Goal: Task Accomplishment & Management: Manage account settings

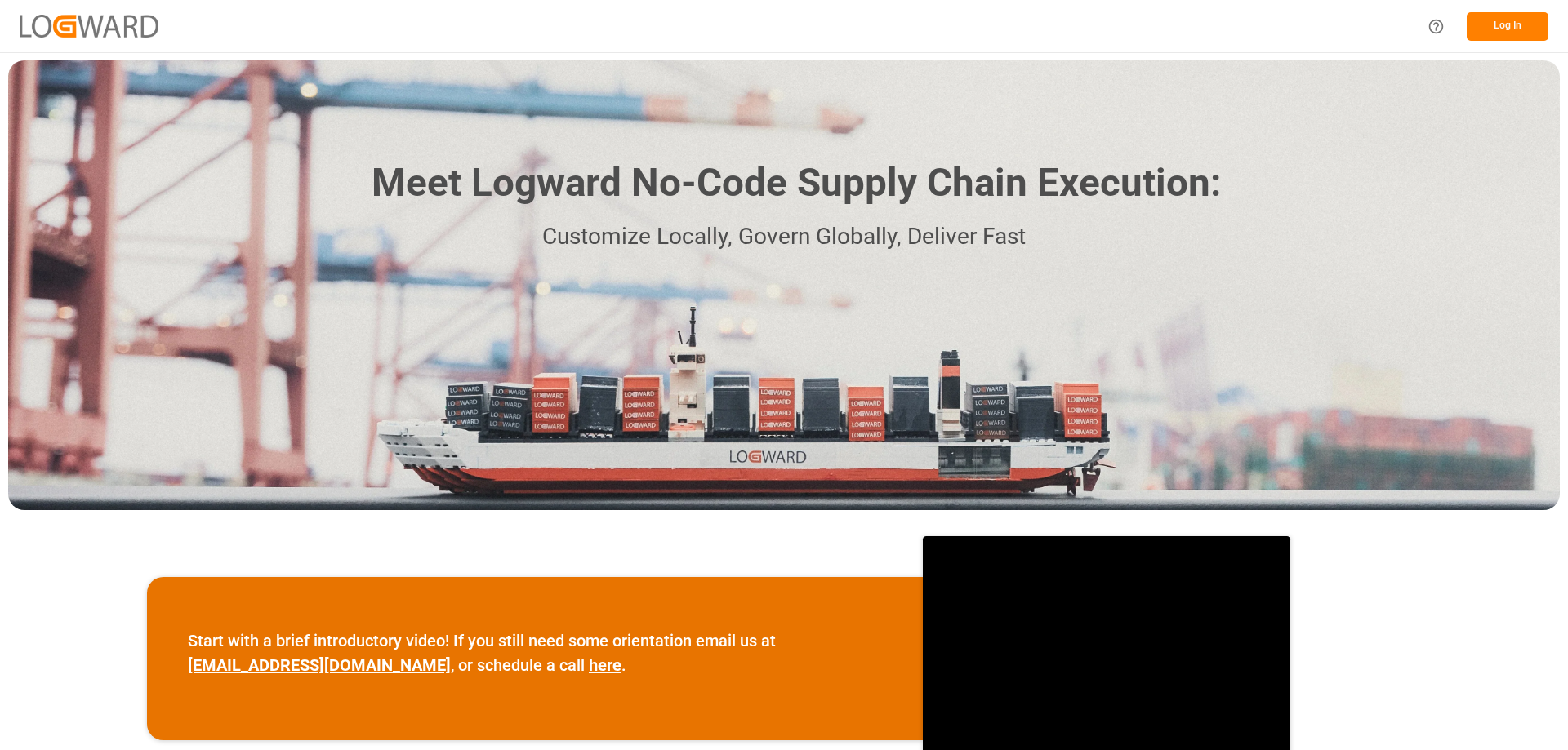
click at [1508, 27] on button "Log In" at bounding box center [1507, 26] width 82 height 28
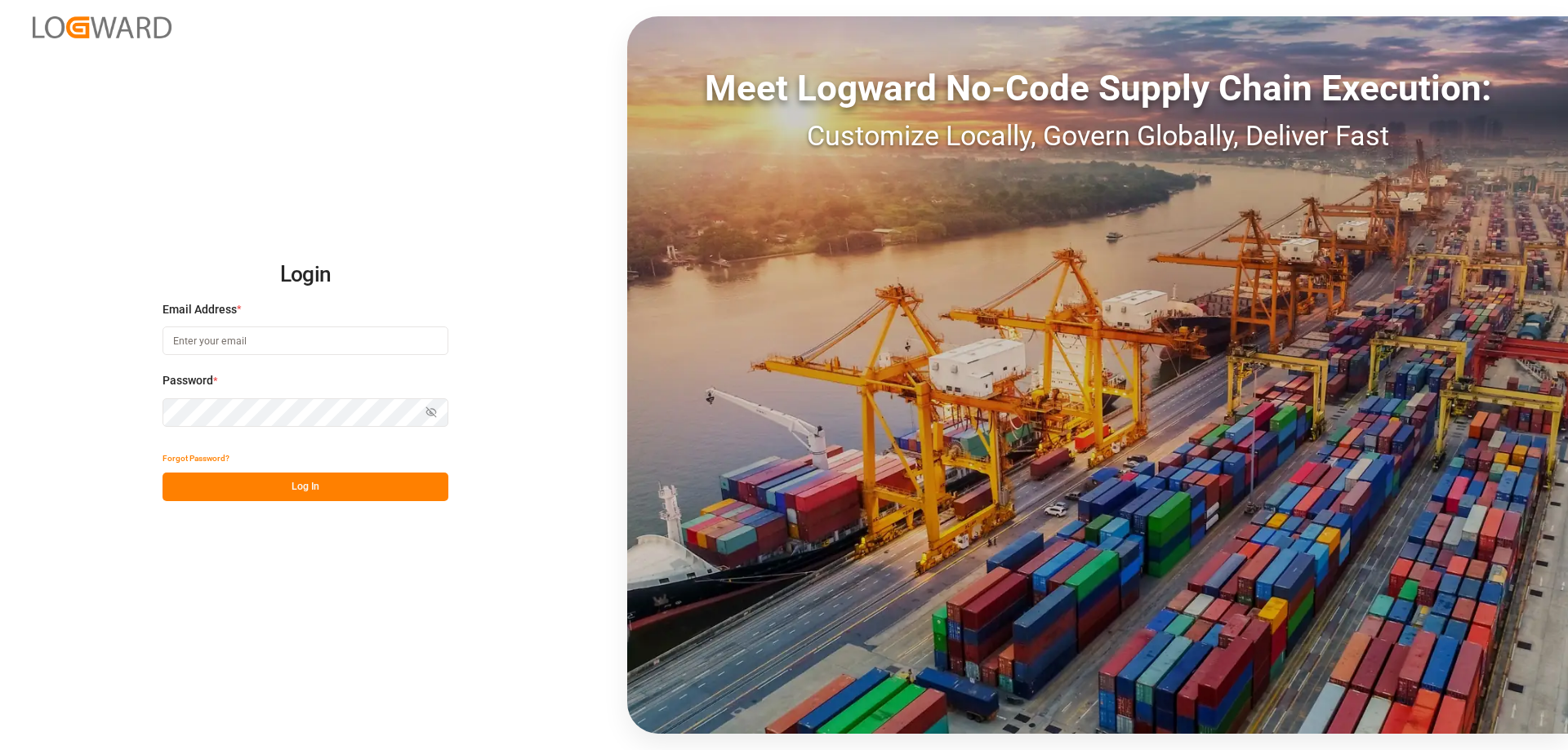
type input "[EMAIL_ADDRESS][DOMAIN_NAME]"
click at [368, 481] on button "Log In" at bounding box center [306, 487] width 286 height 28
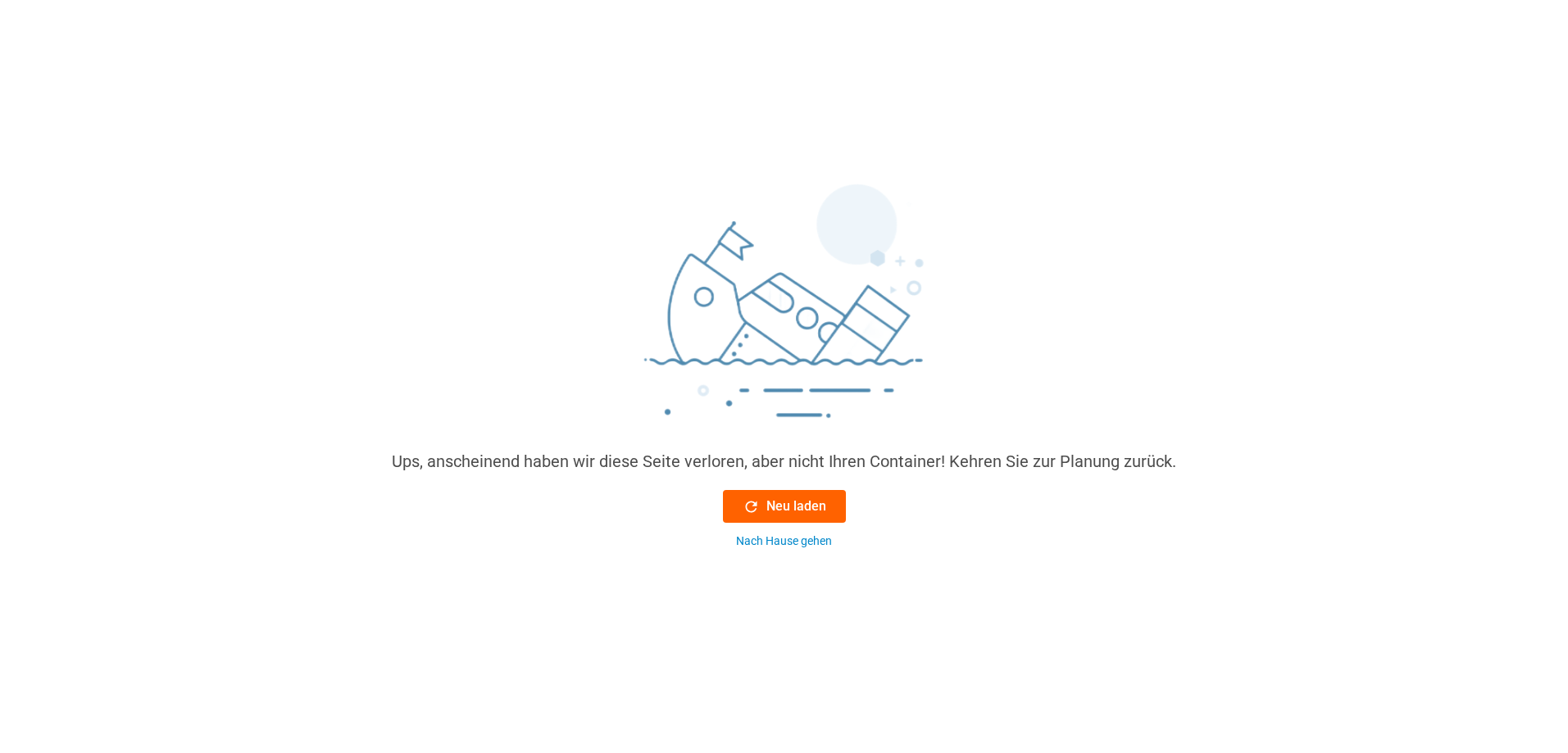
click at [773, 505] on font "Neu laden" at bounding box center [796, 506] width 60 height 16
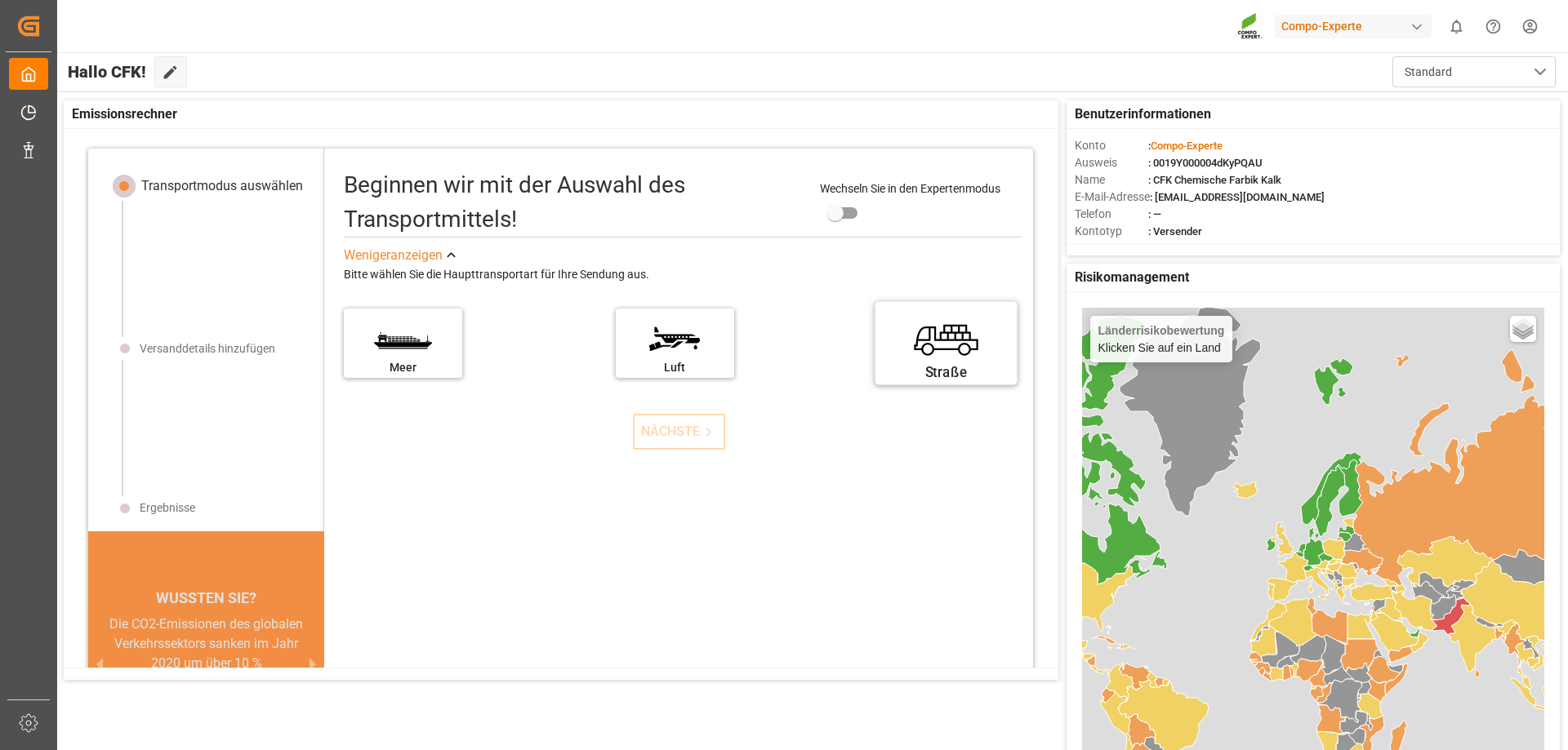
click at [901, 357] on label "Straße" at bounding box center [947, 338] width 122 height 69
click at [0, 0] on input "Straße" at bounding box center [0, 0] width 0 height 0
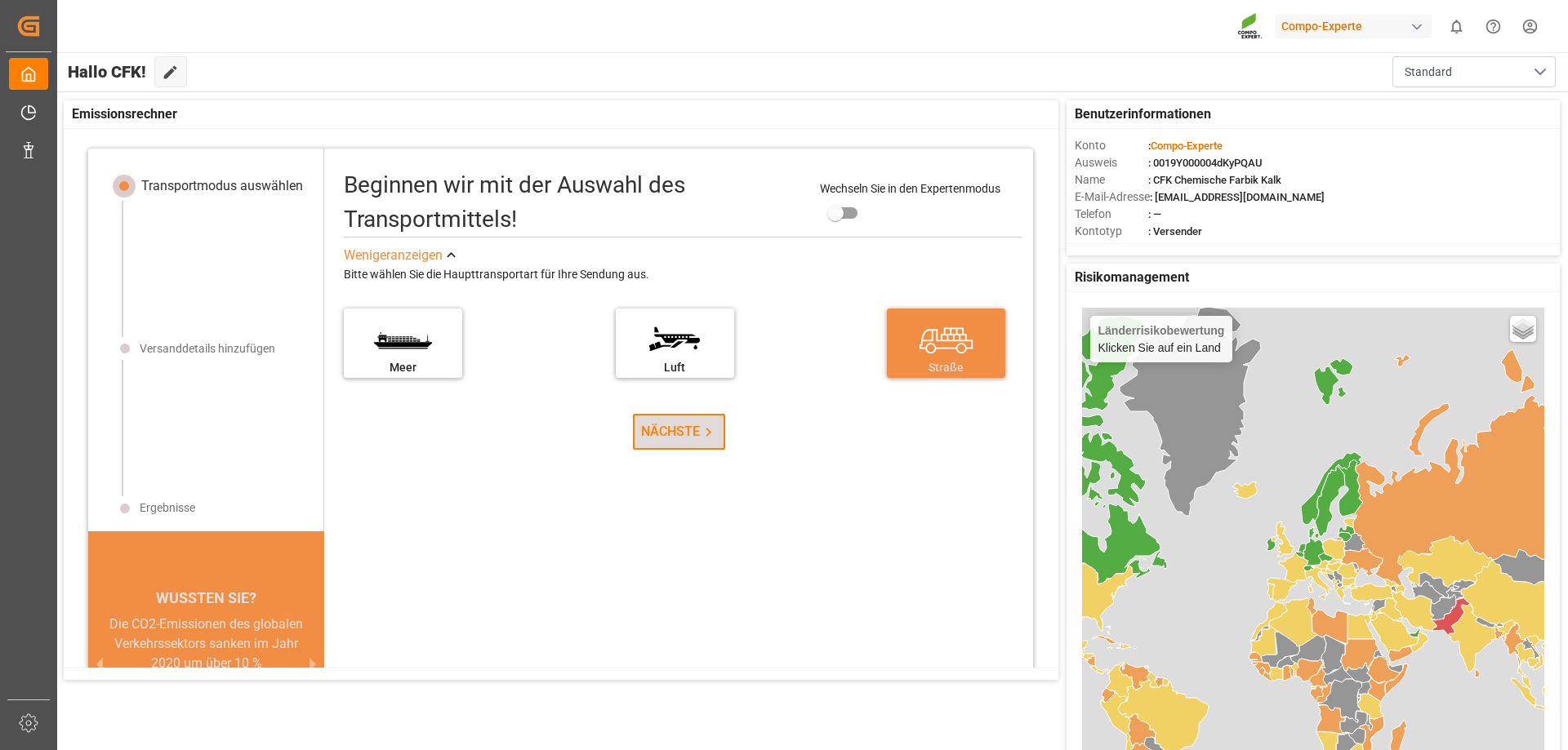
click at [700, 435] on icon at bounding box center [708, 432] width 17 height 17
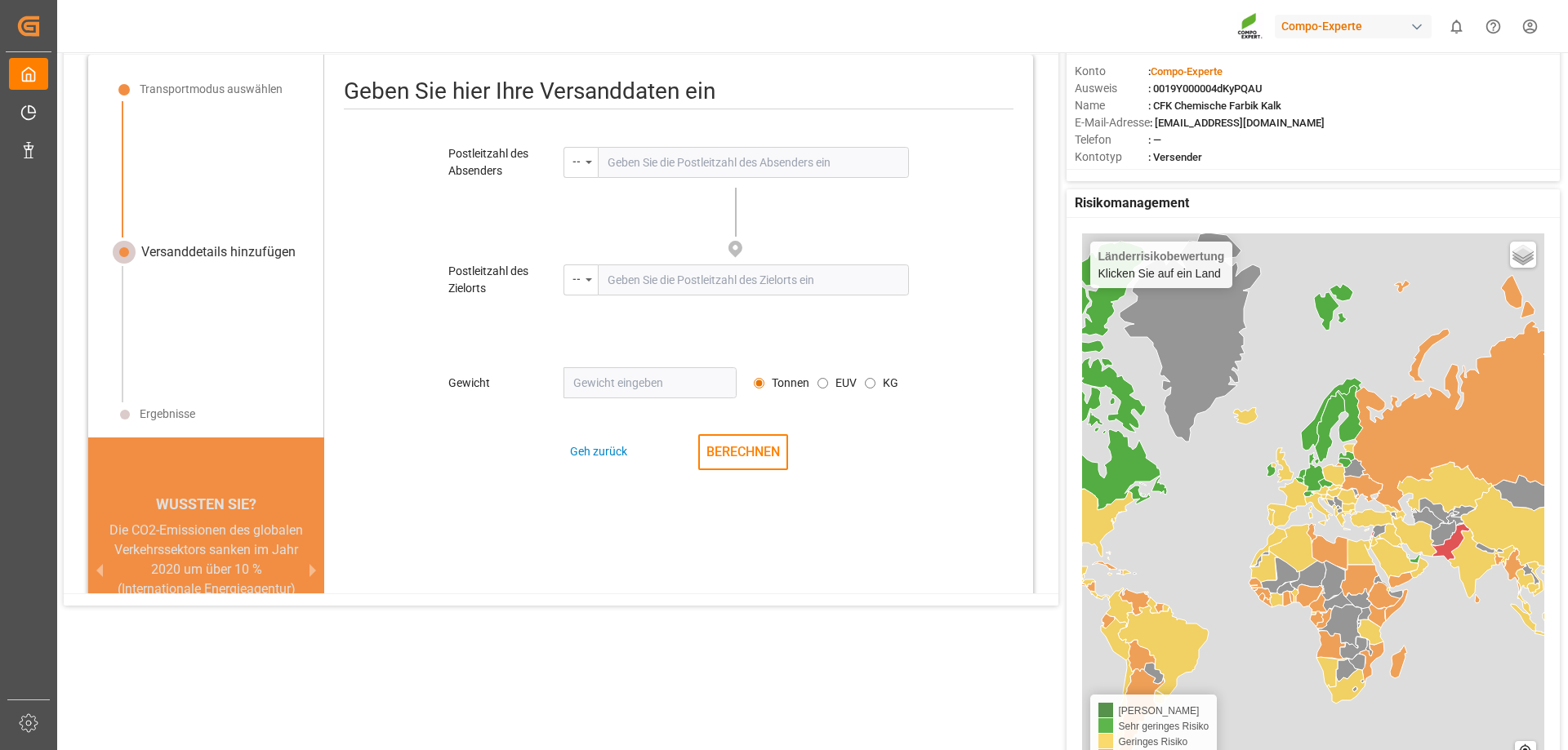
scroll to position [77, 0]
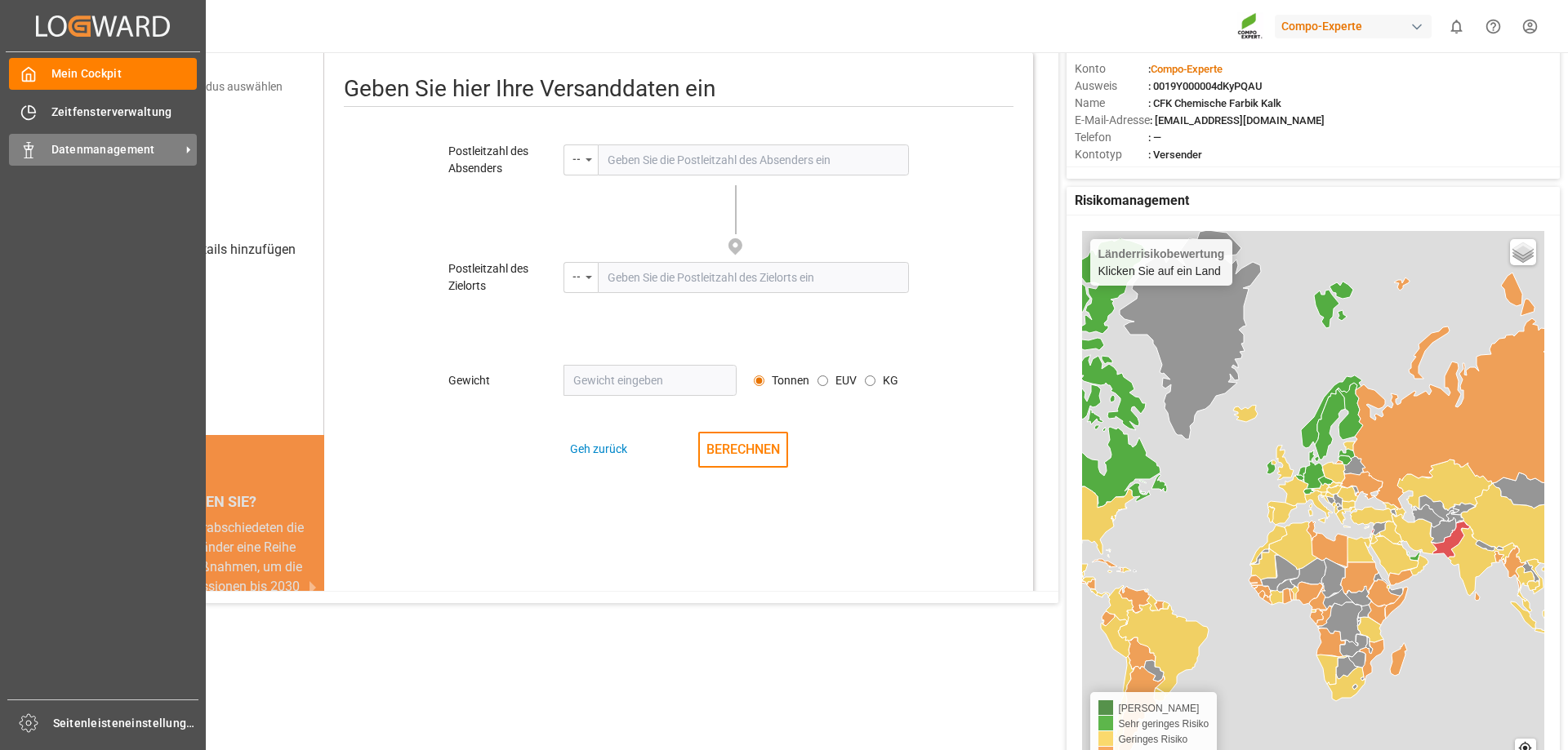
click at [122, 139] on div "Datenmanagement Datenmanagement" at bounding box center [103, 149] width 188 height 32
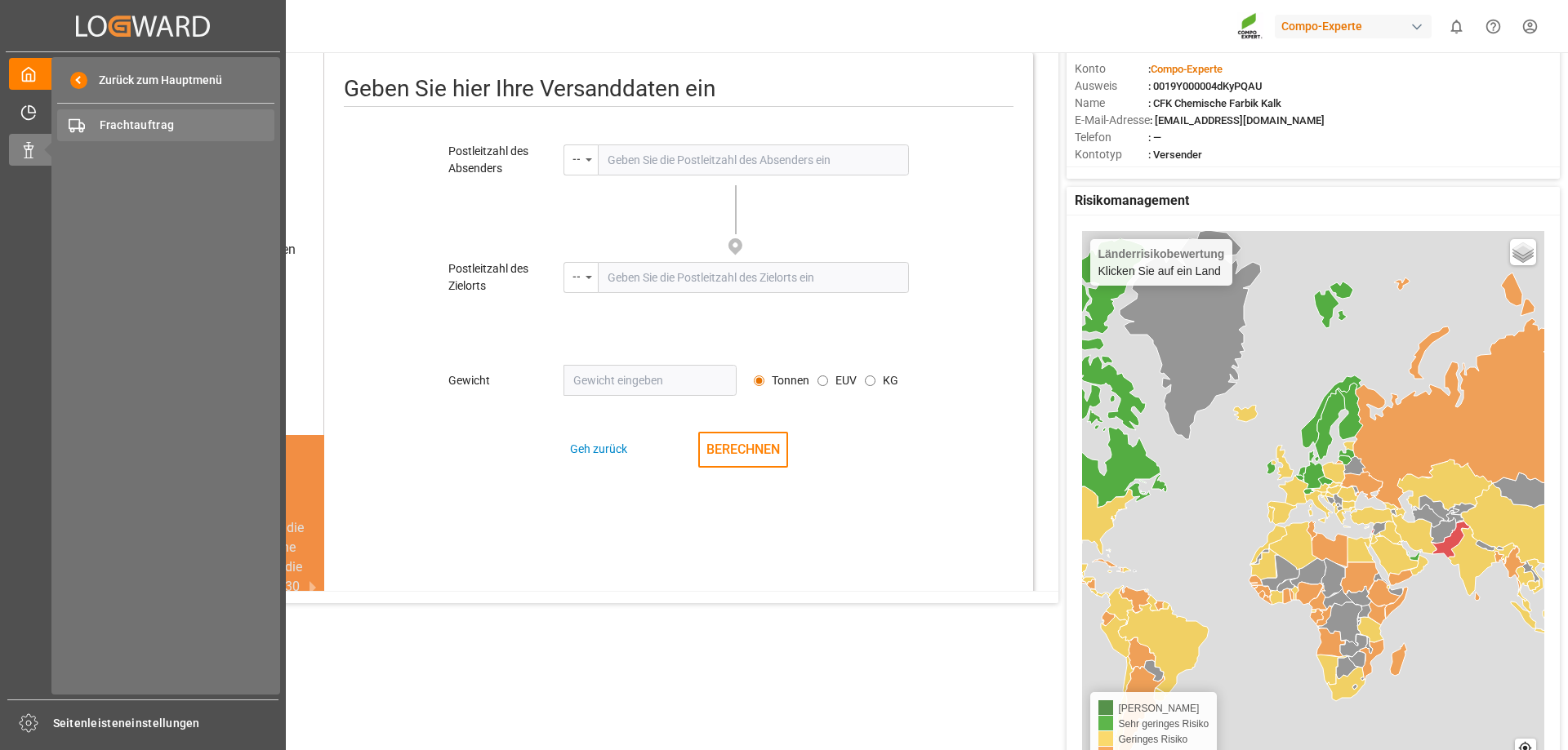
click at [197, 115] on div "Frachtauftrag Frachtauftrag" at bounding box center [165, 125] width 217 height 32
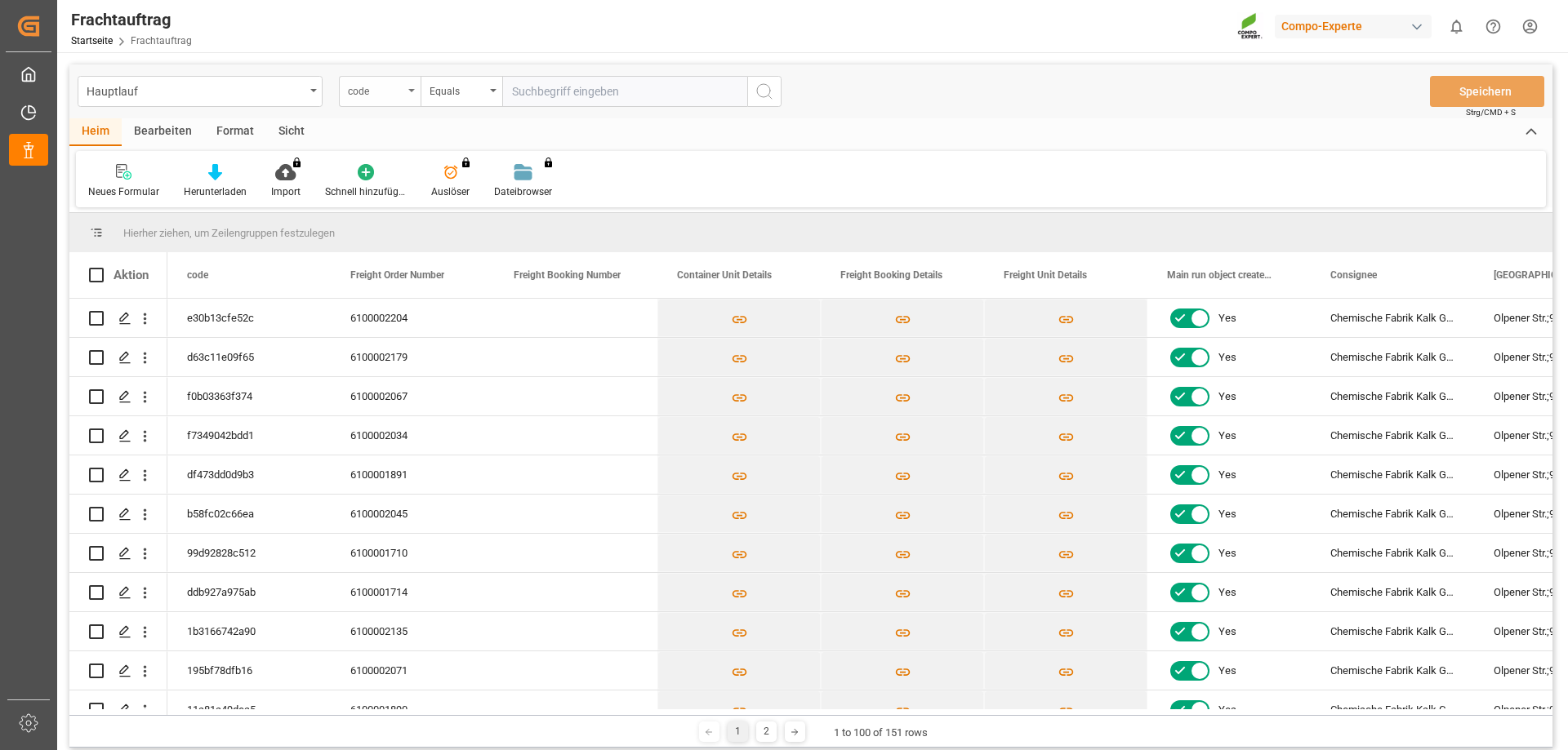
click at [415, 91] on div "code" at bounding box center [379, 91] width 82 height 31
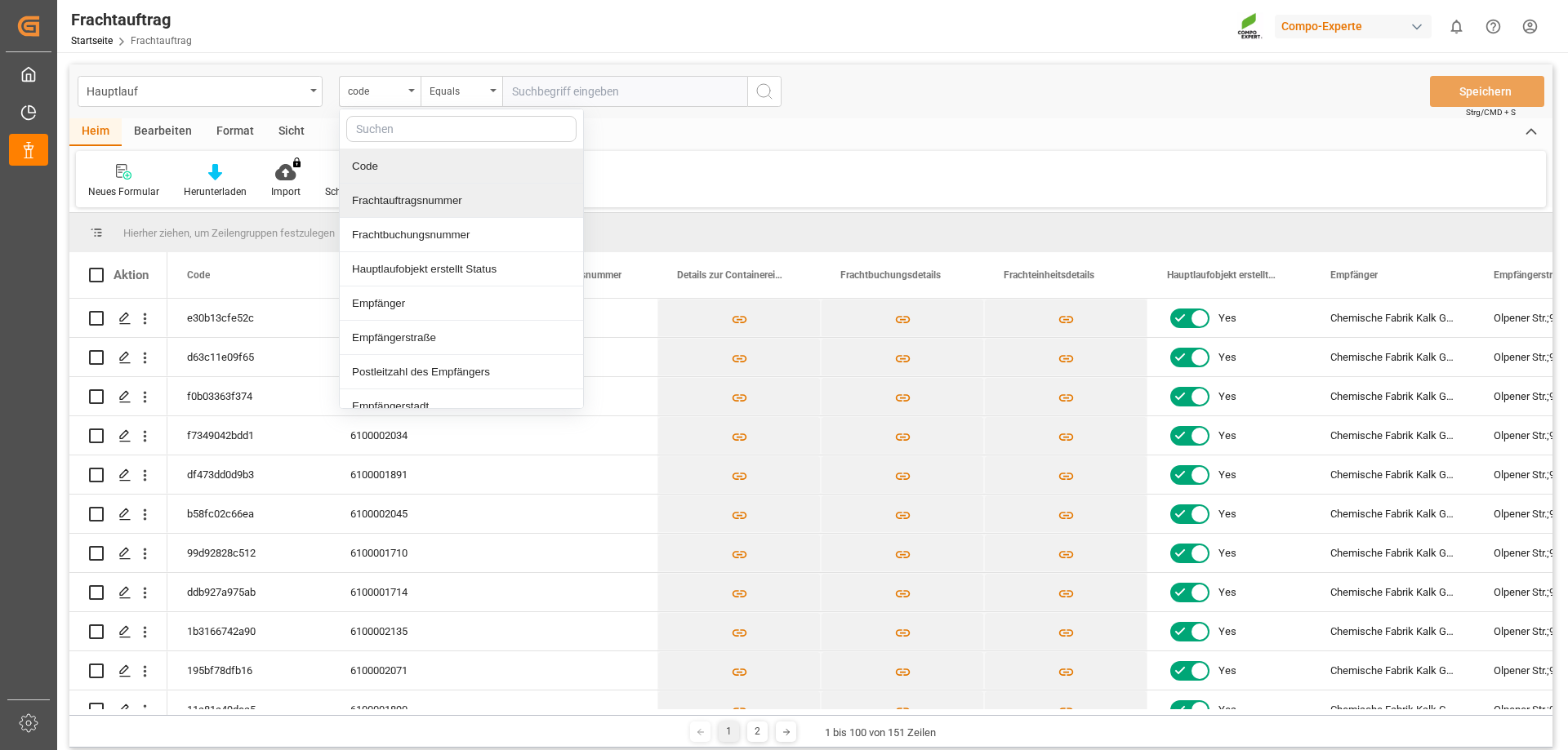
click at [418, 197] on font "Frachtauftragsnummer" at bounding box center [408, 201] width 110 height 12
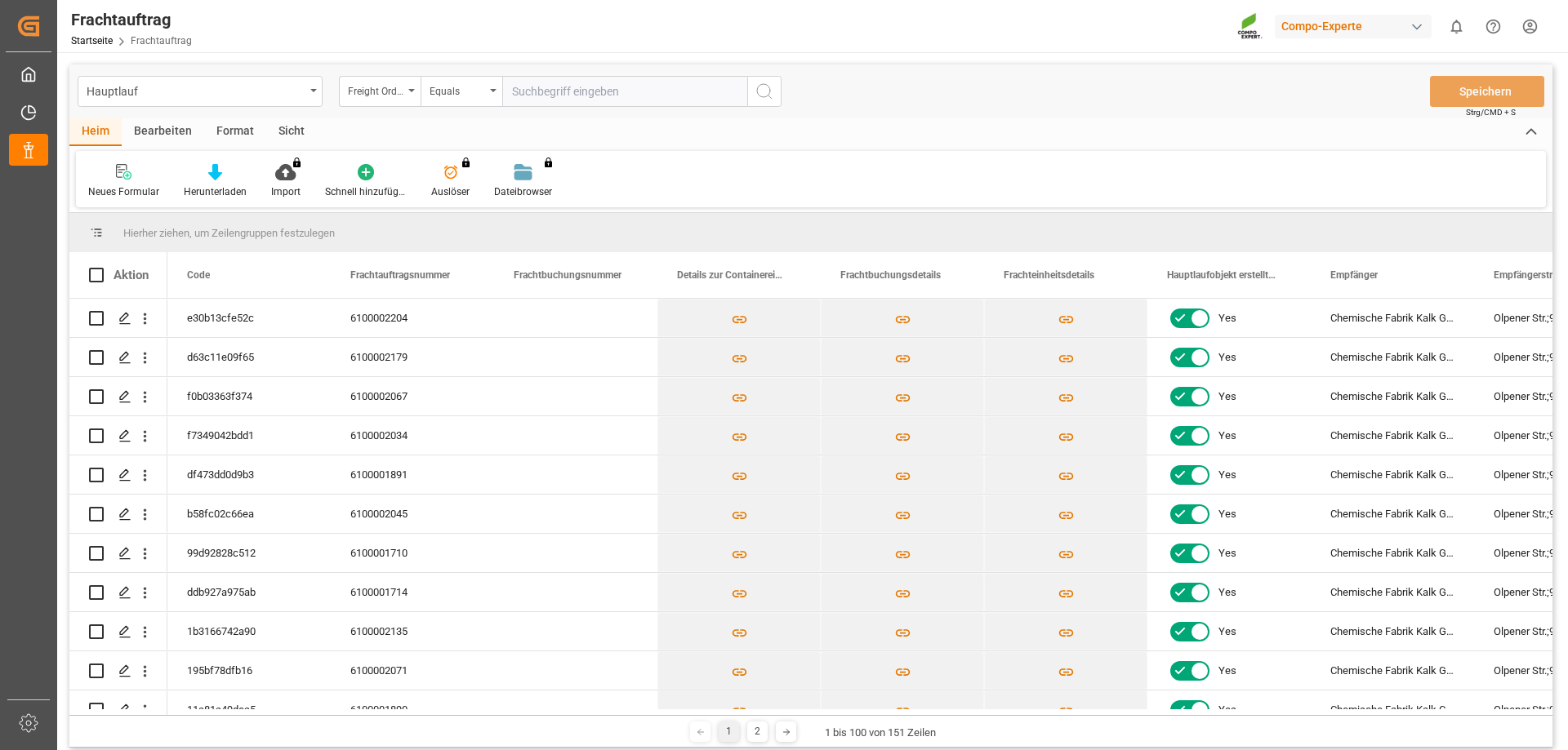
click at [544, 90] on input "text" at bounding box center [625, 91] width 245 height 31
paste input "6100001711"
type input "6100001711"
click at [761, 90] on icon "Suchschaltfläche" at bounding box center [764, 91] width 20 height 20
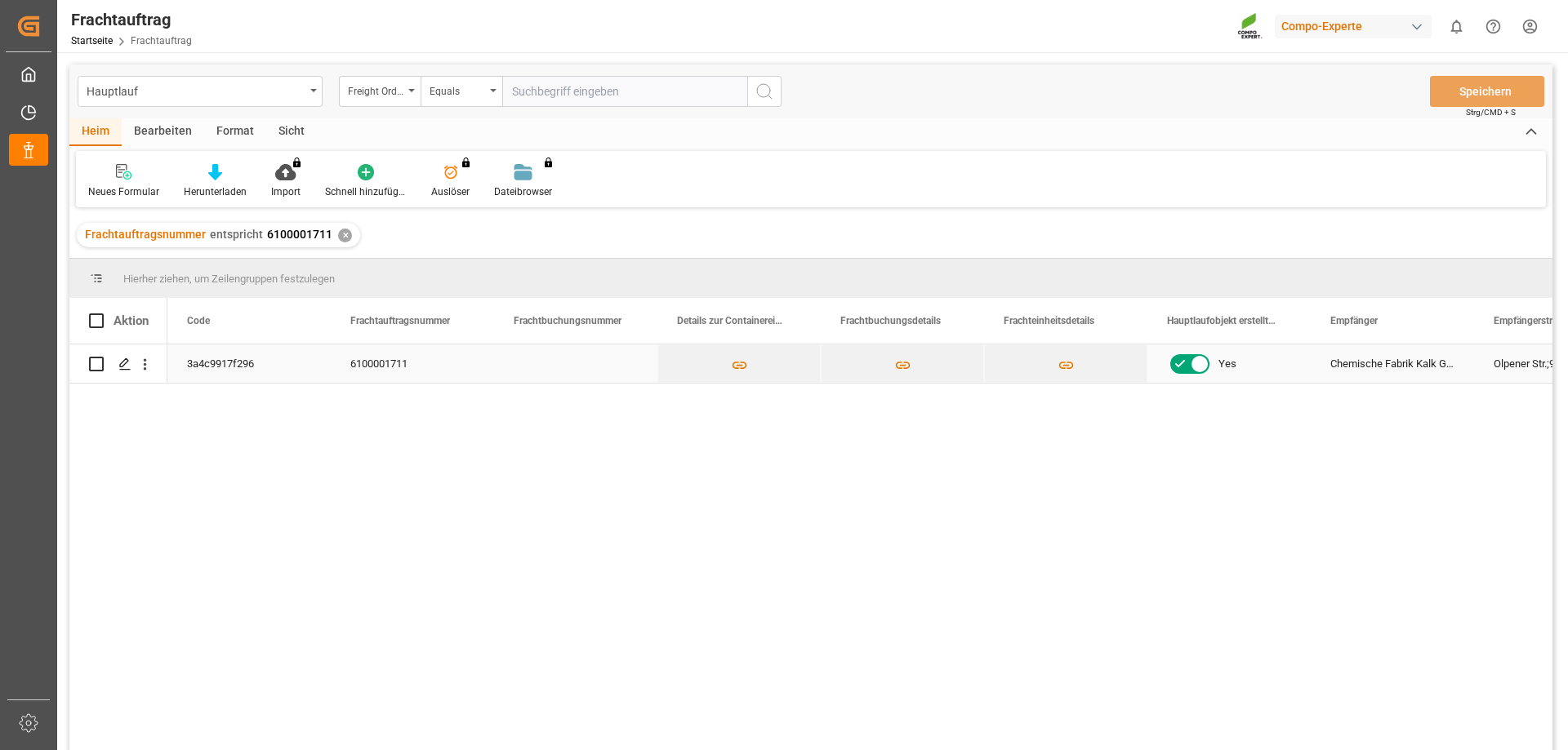
click at [99, 363] on input "Drücken Sie die Leertaste, um die Zeilenauswahl umzuschalten (nicht markiert)." at bounding box center [96, 363] width 15 height 15
checkbox input "true"
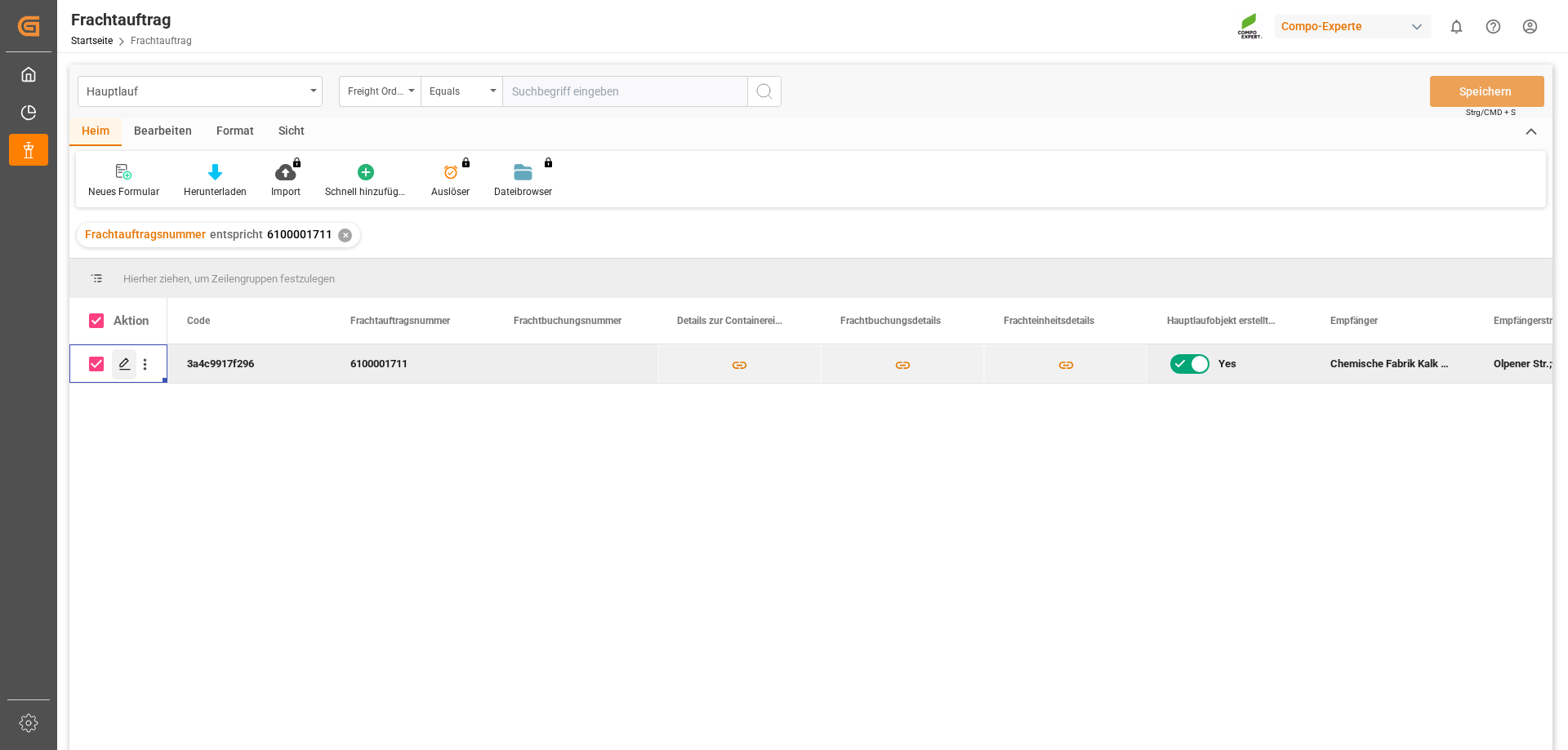
click at [130, 368] on icon "Press SPACE to deselect this row." at bounding box center [124, 363] width 13 height 13
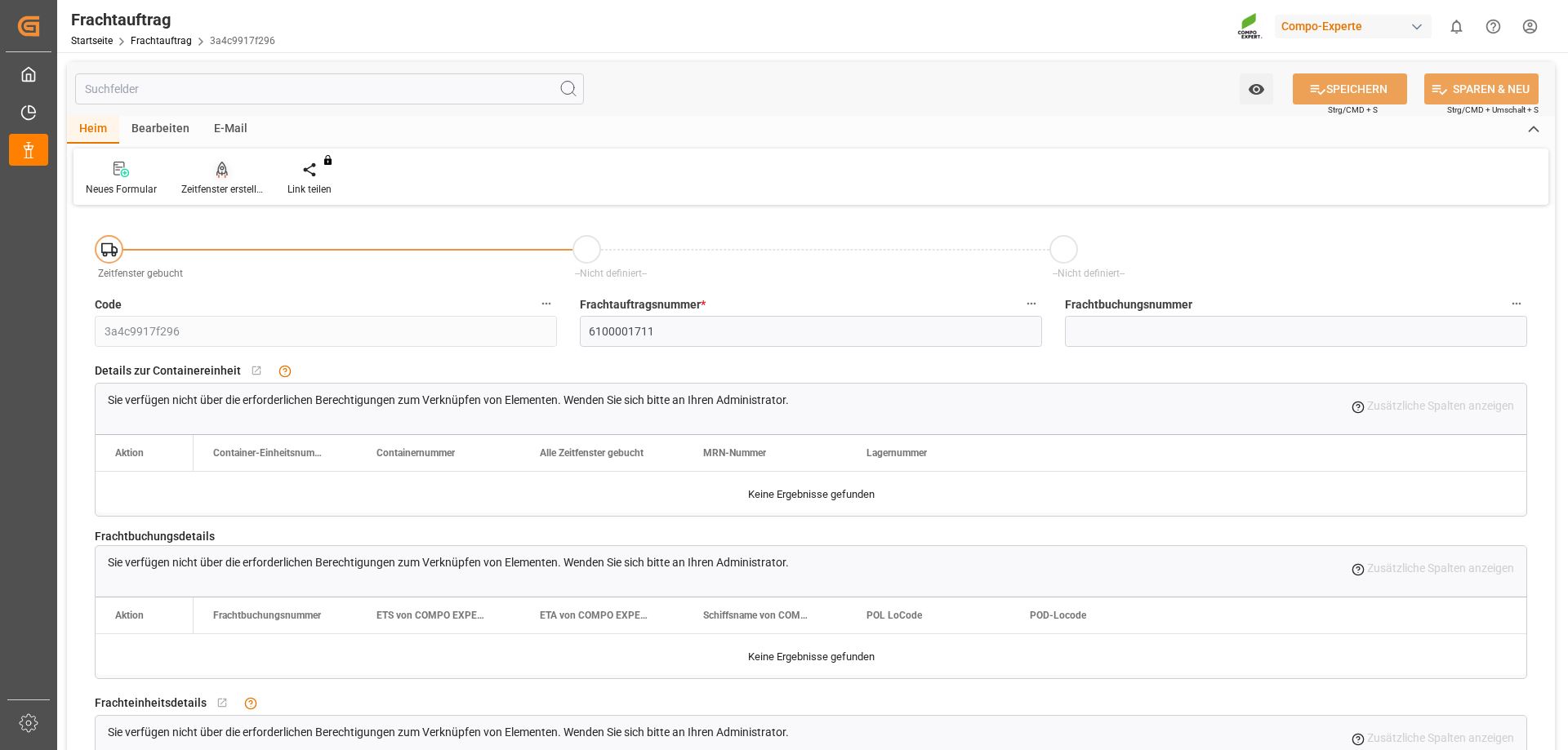
click at [216, 180] on div "Zeitfenster erstellen" at bounding box center [221, 179] width 106 height 36
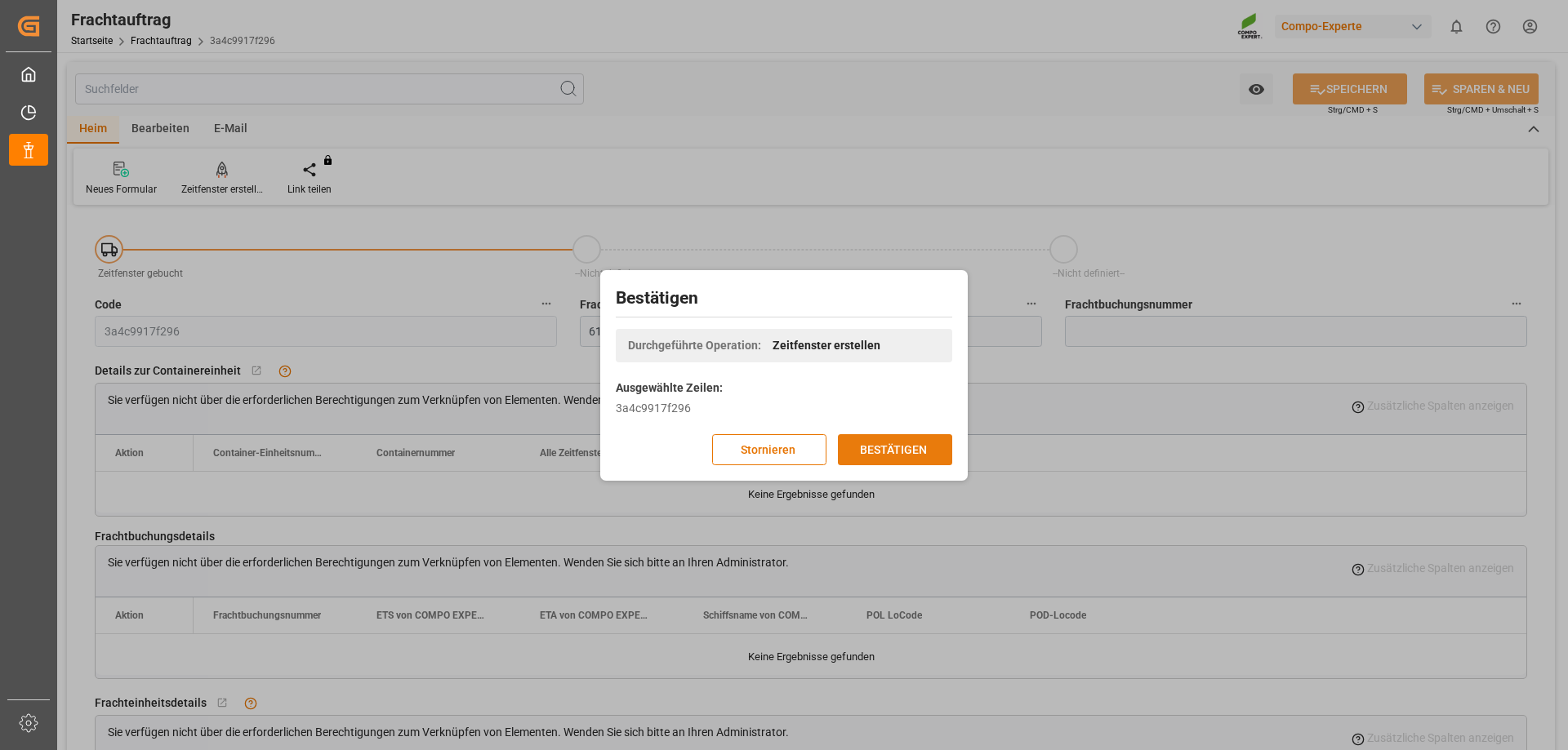
click at [897, 443] on font "BESTÄTIGEN" at bounding box center [893, 449] width 67 height 13
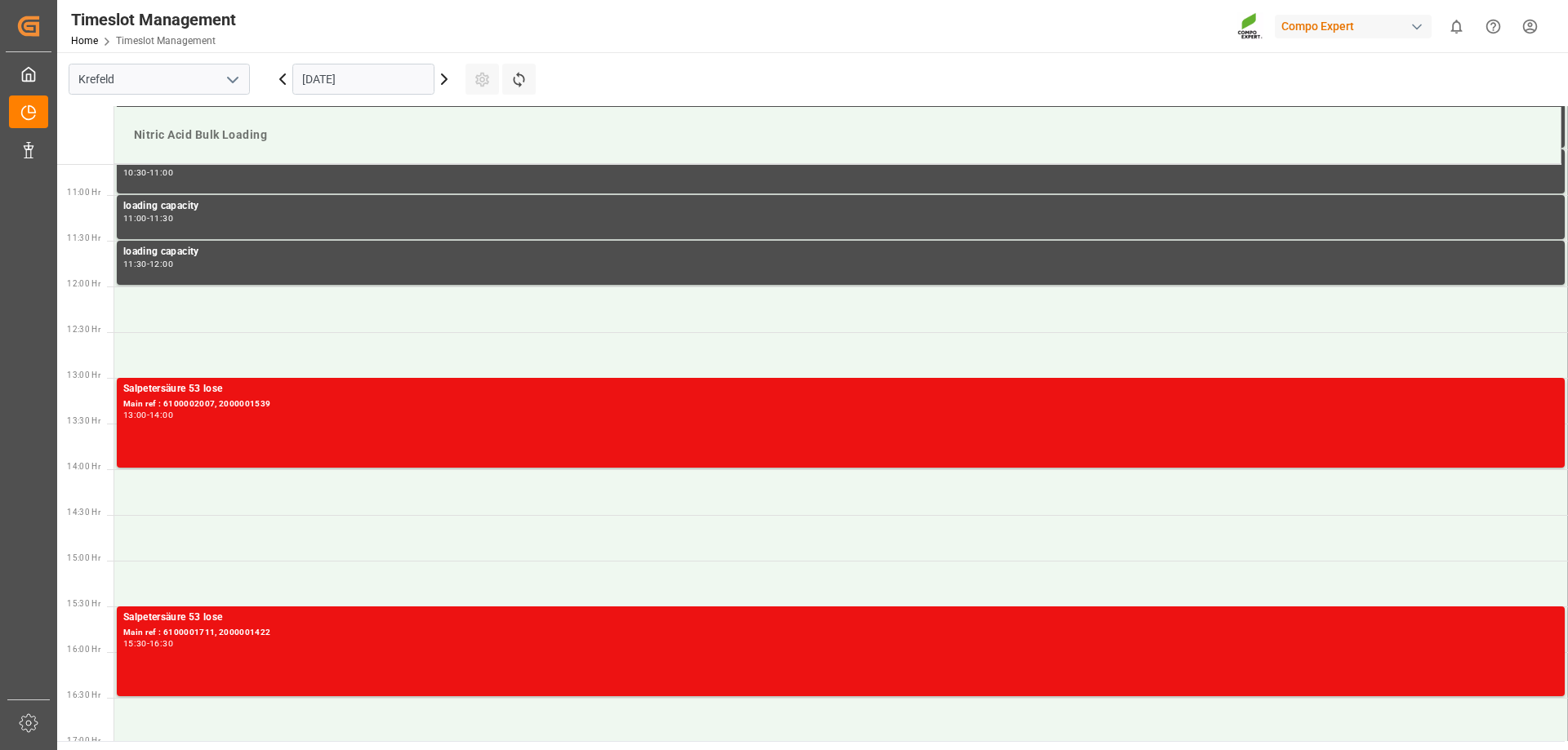
scroll to position [995, 0]
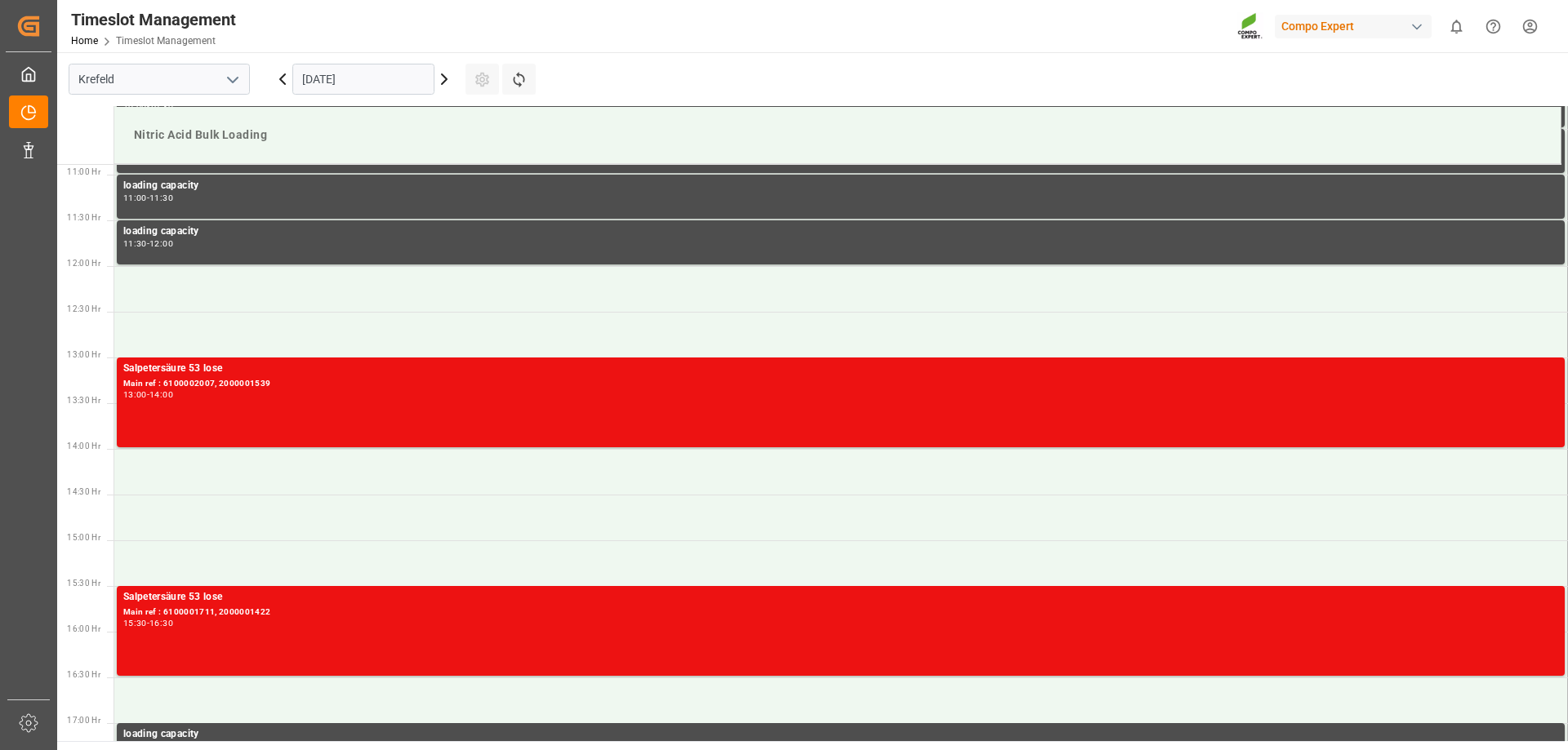
click at [446, 72] on icon at bounding box center [444, 79] width 20 height 20
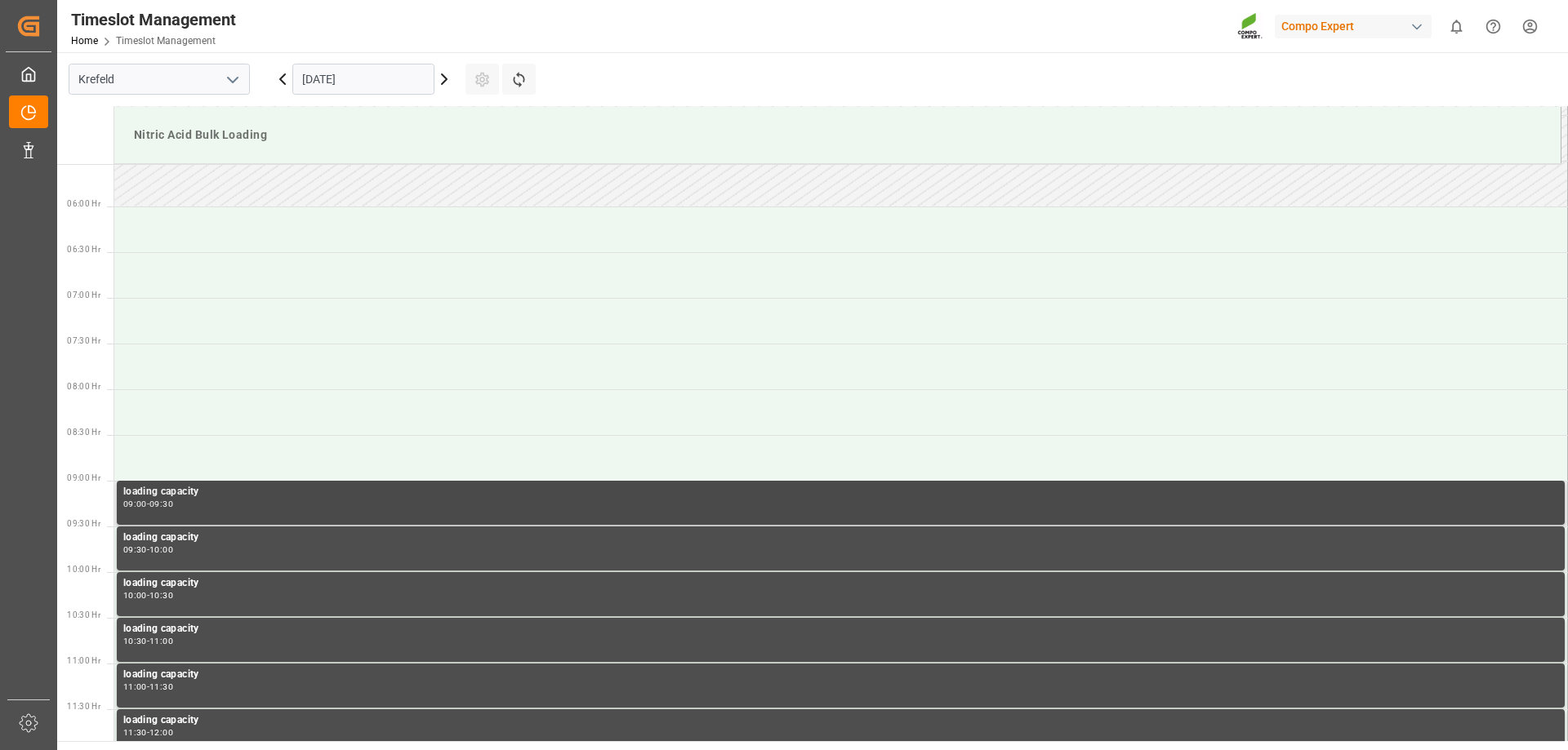
scroll to position [505, 0]
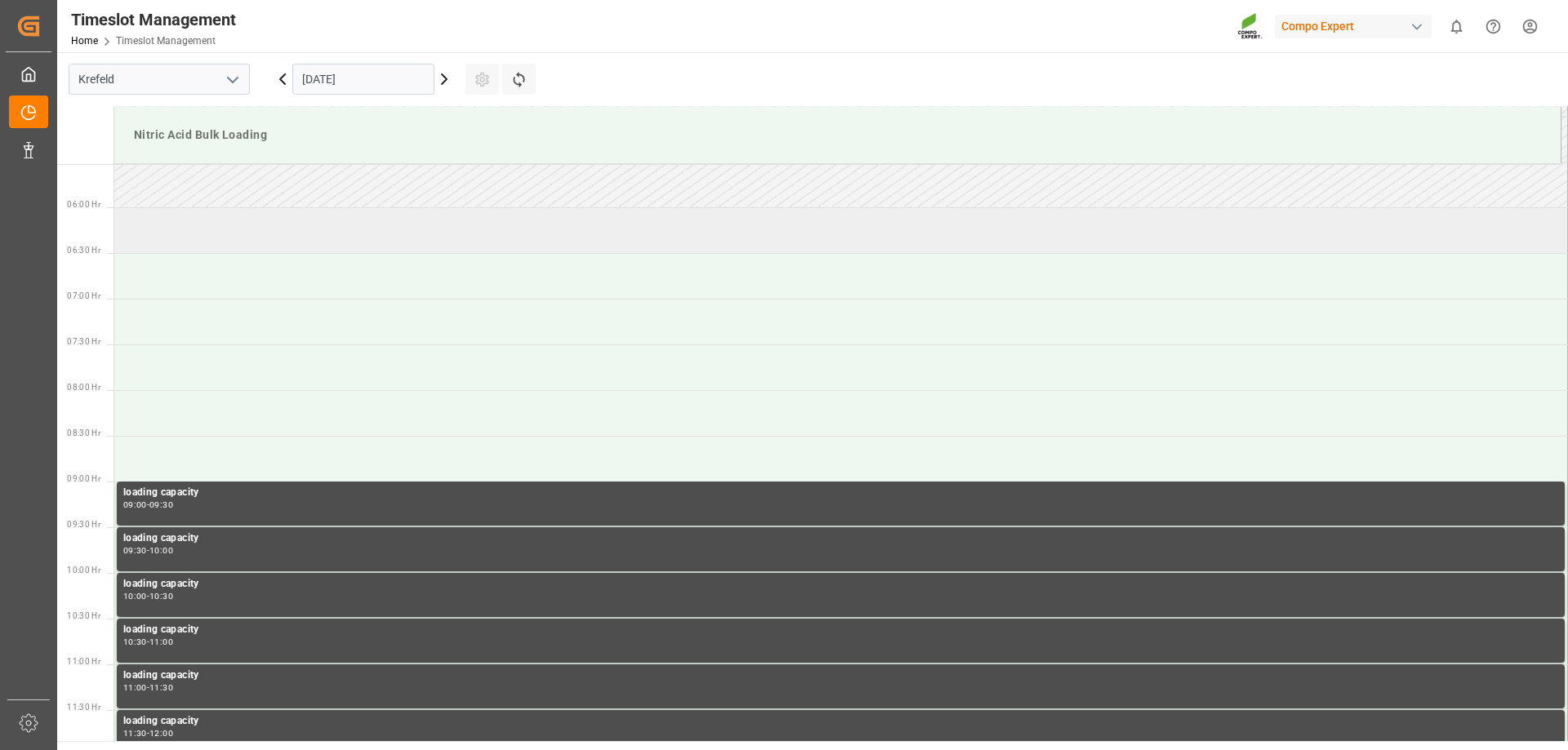
click at [219, 223] on td at bounding box center [841, 230] width 1453 height 46
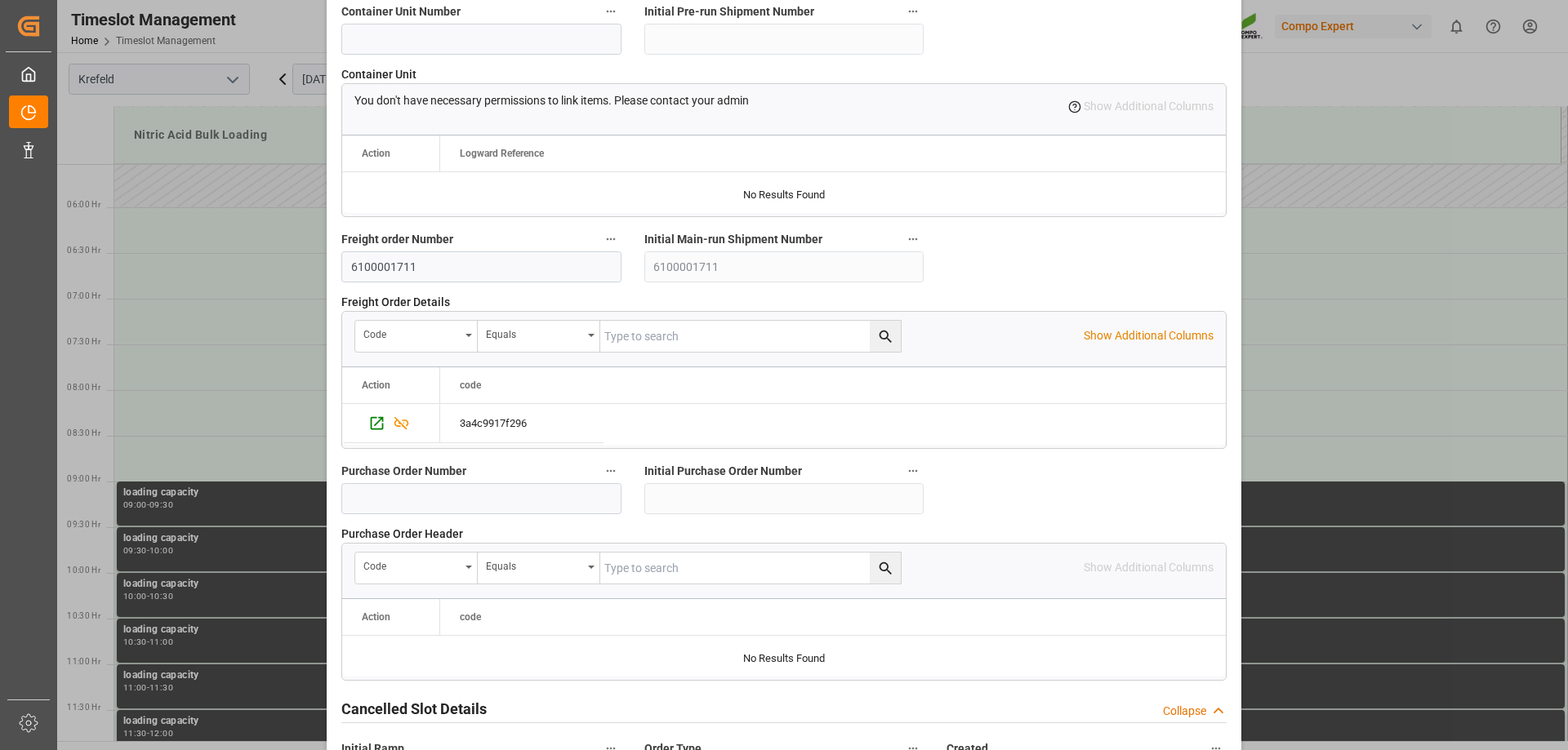
scroll to position [1511, 0]
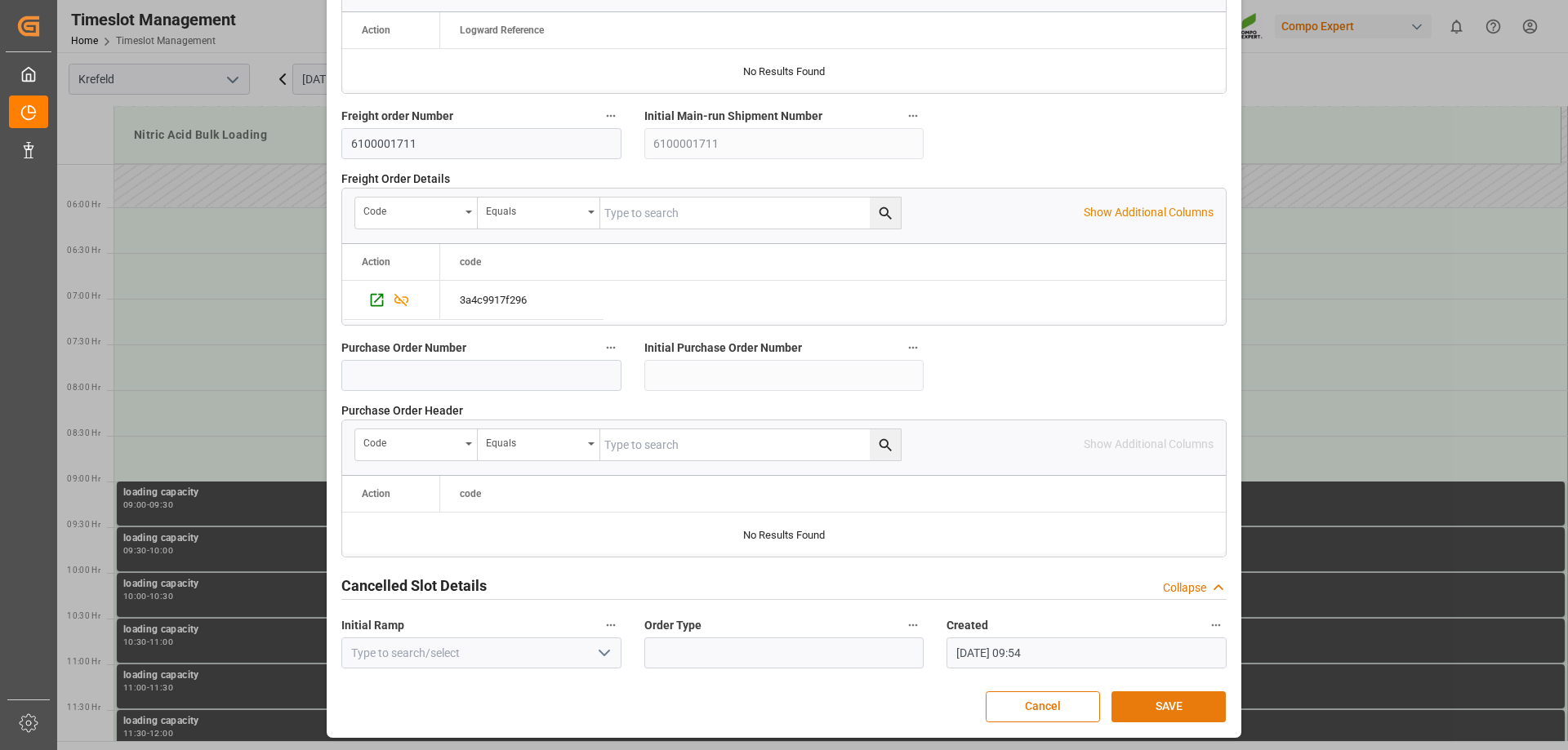
click at [1179, 698] on button "SAVE" at bounding box center [1168, 707] width 115 height 31
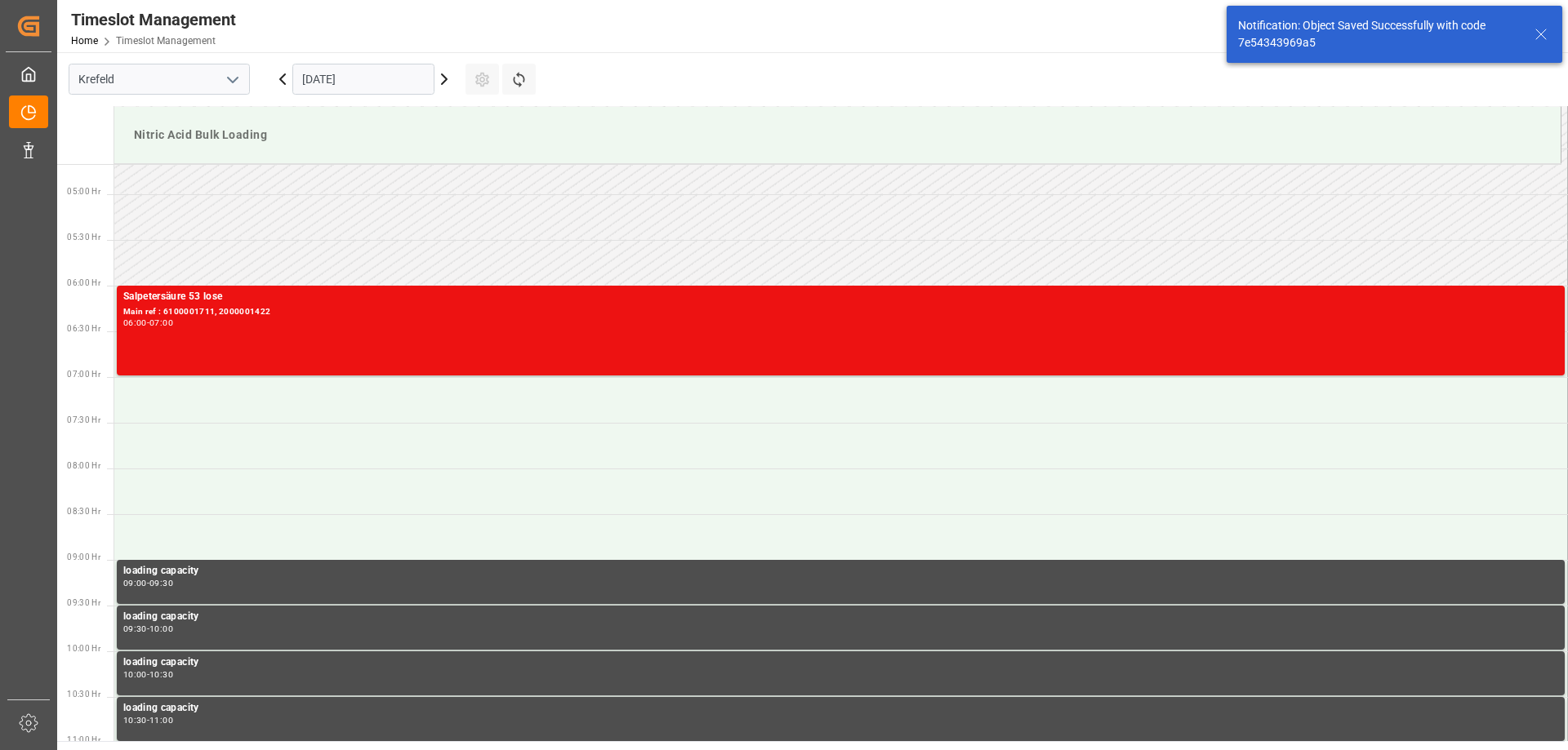
scroll to position [446, 0]
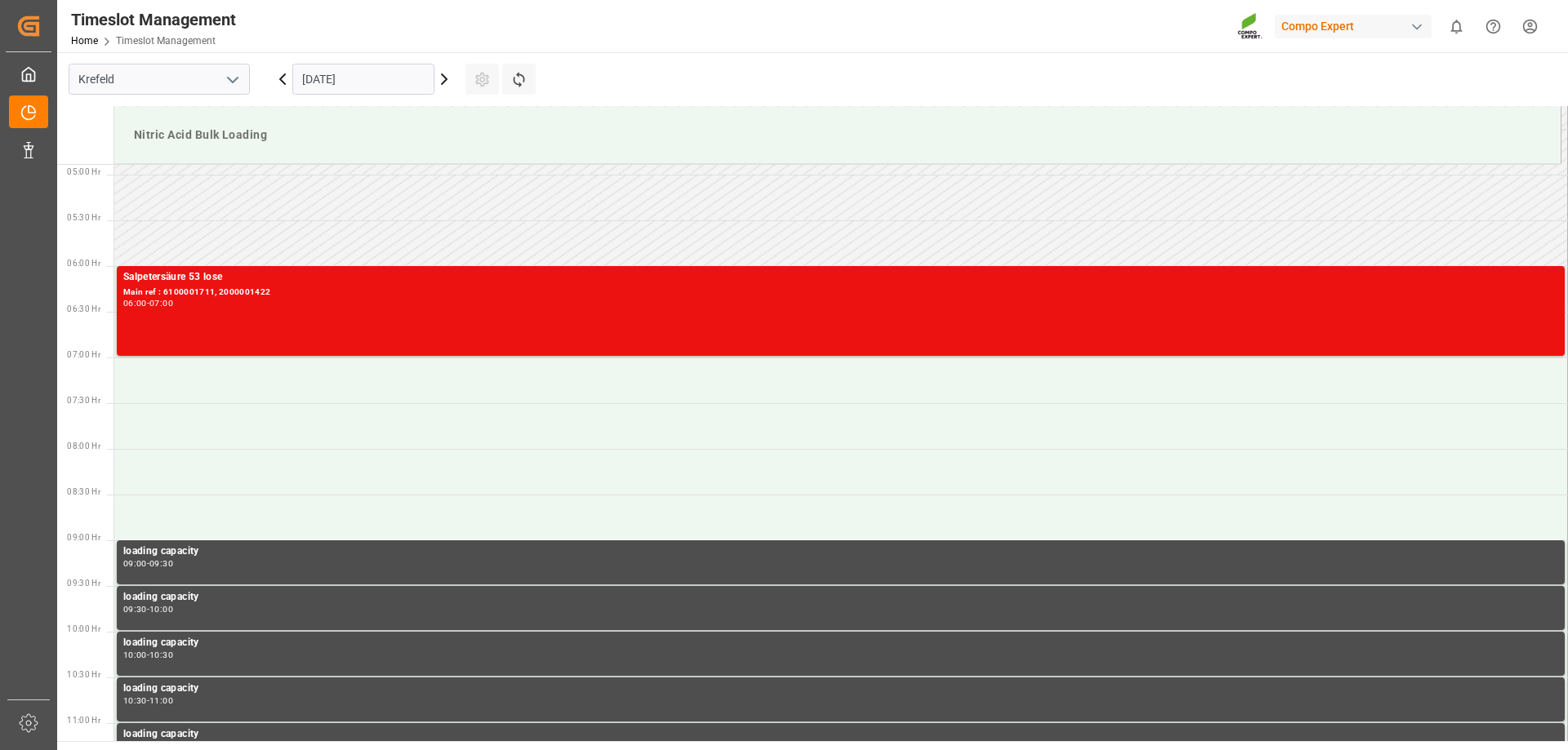
click at [280, 80] on icon at bounding box center [283, 78] width 5 height 9
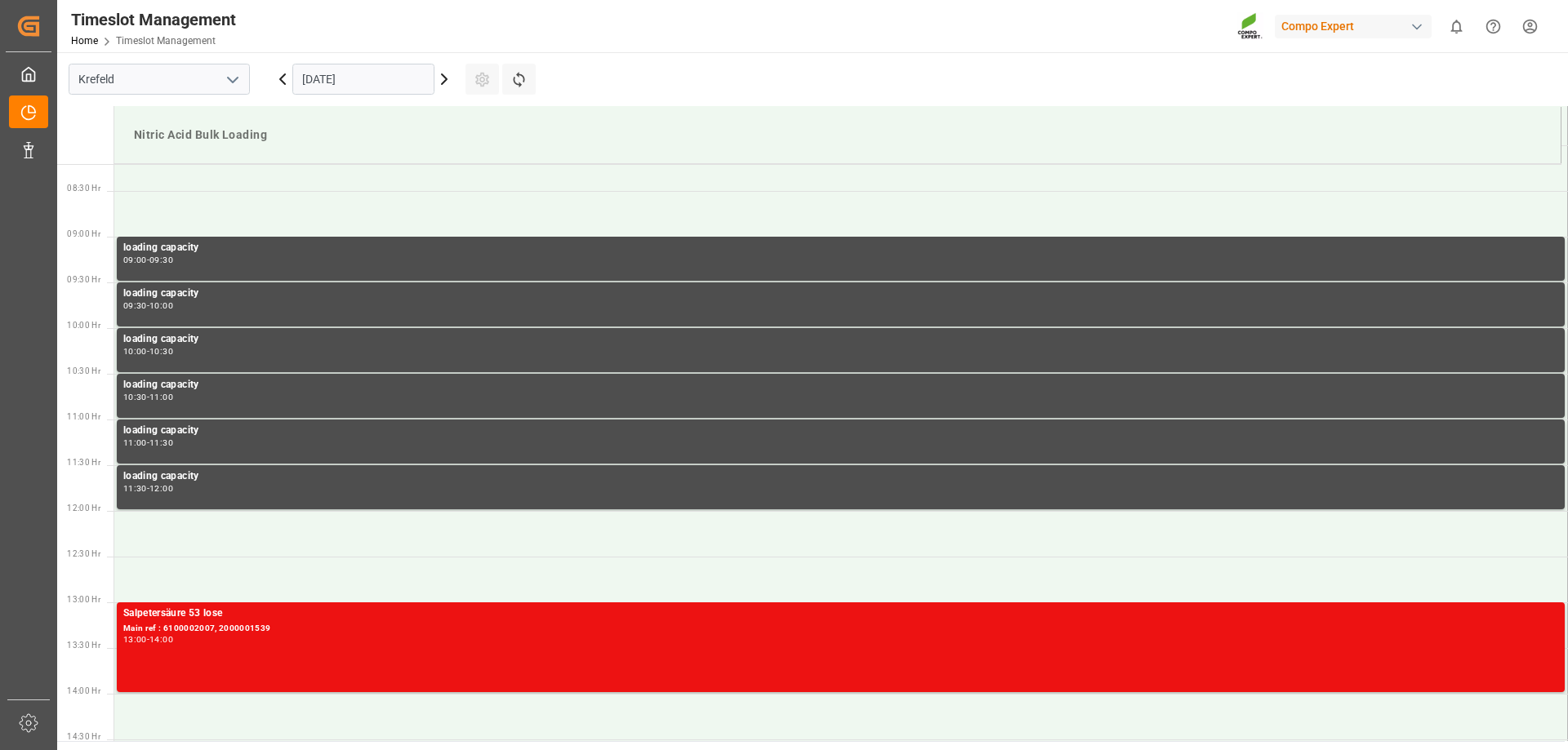
scroll to position [505, 0]
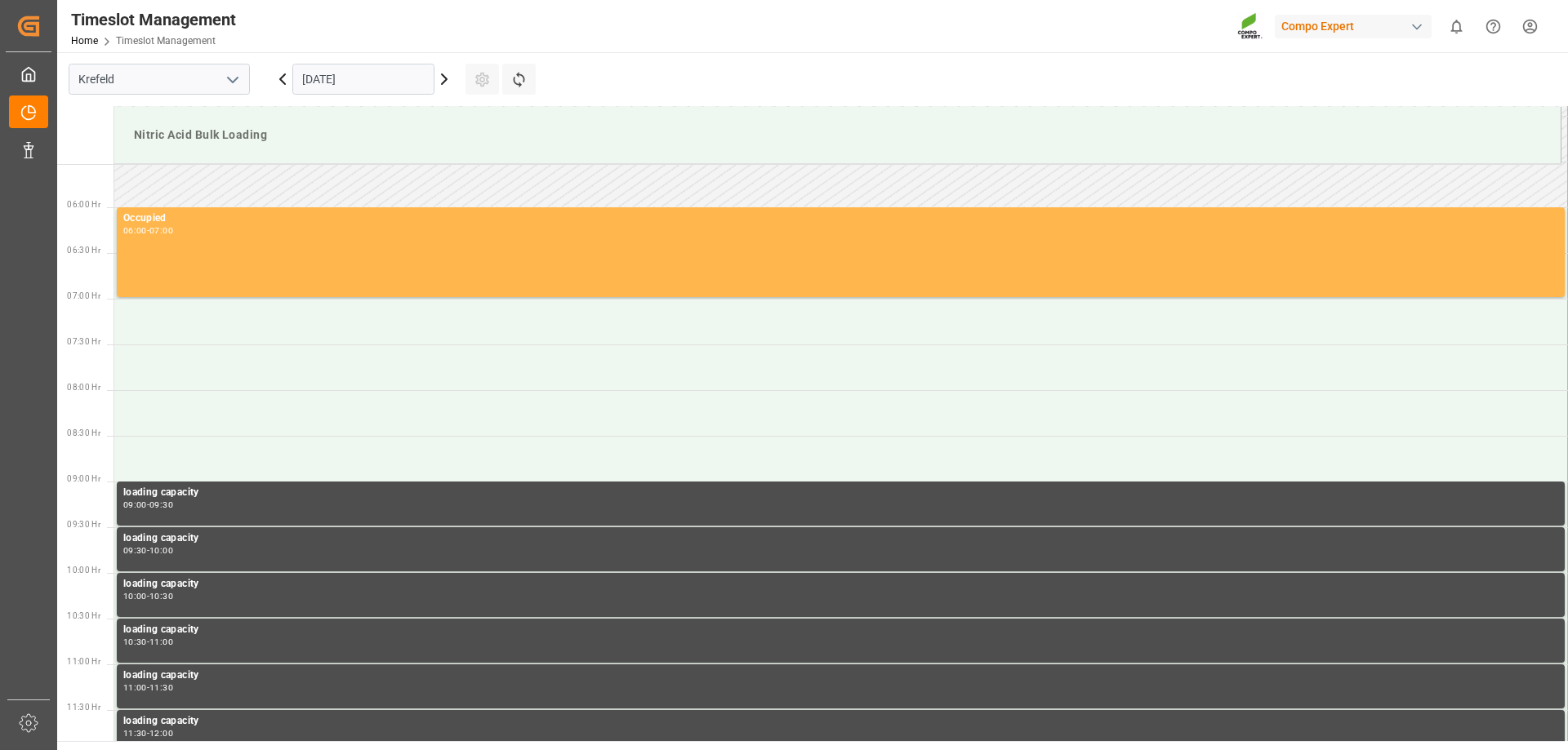
click at [450, 78] on icon at bounding box center [444, 79] width 20 height 20
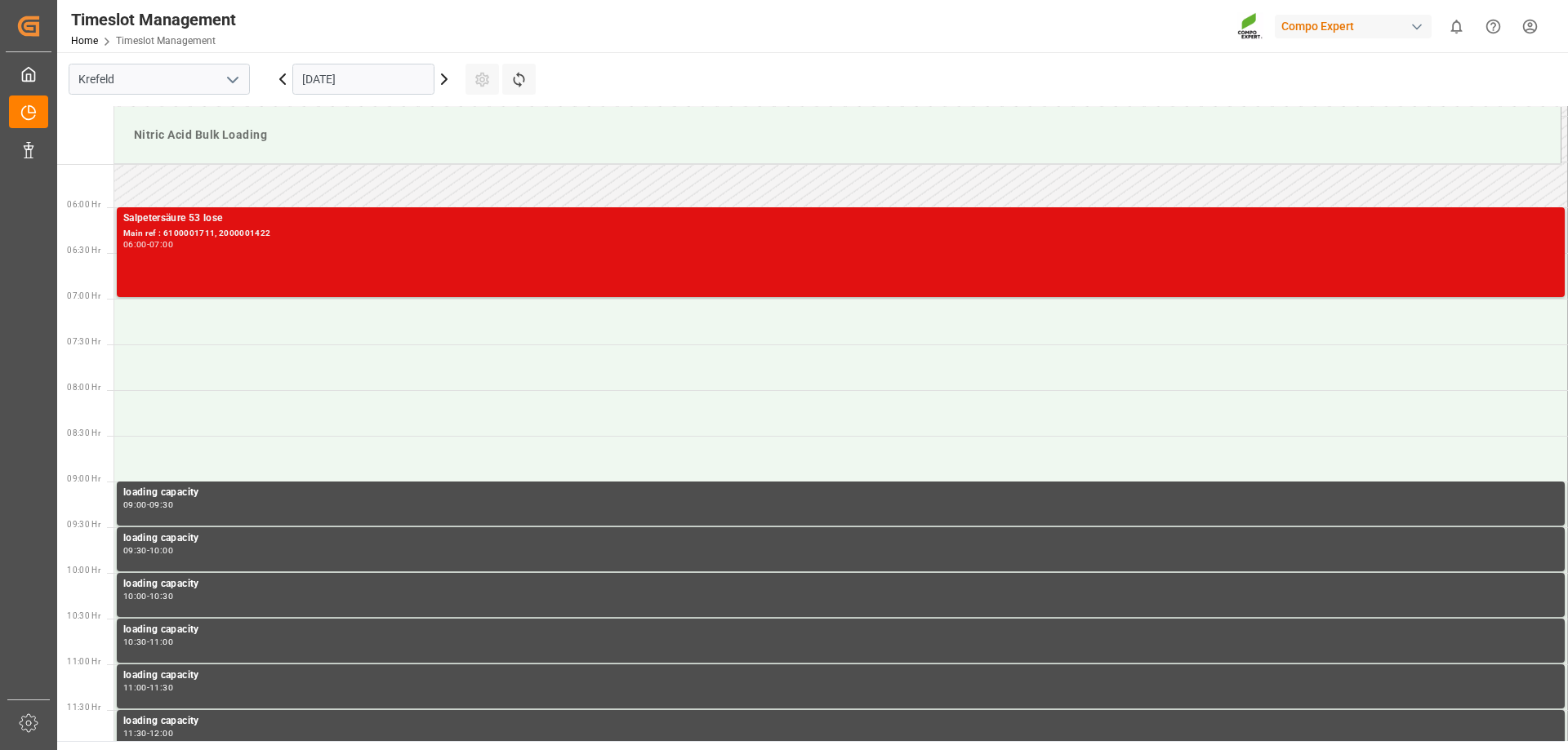
scroll to position [424, 0]
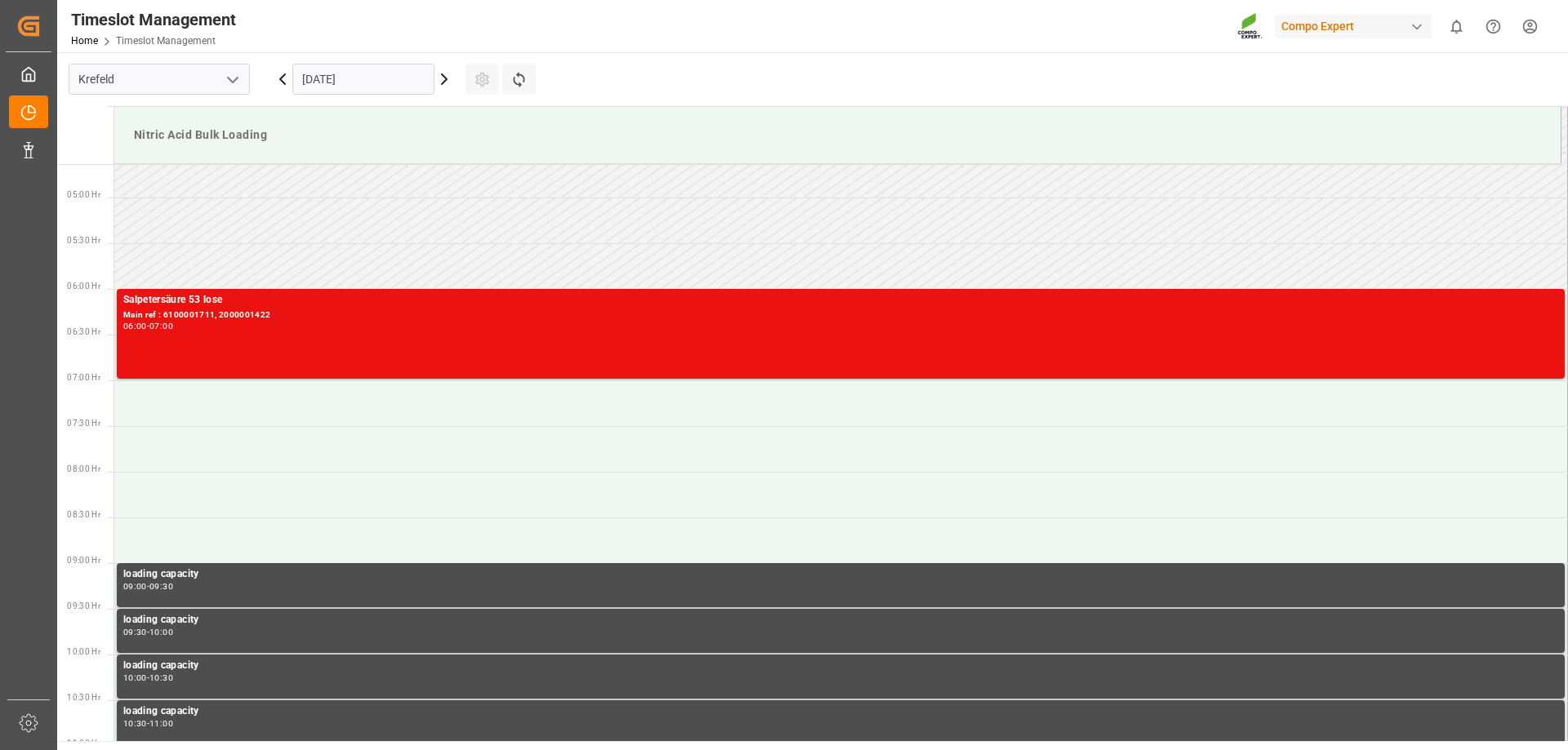
click at [279, 81] on icon at bounding box center [283, 79] width 20 height 20
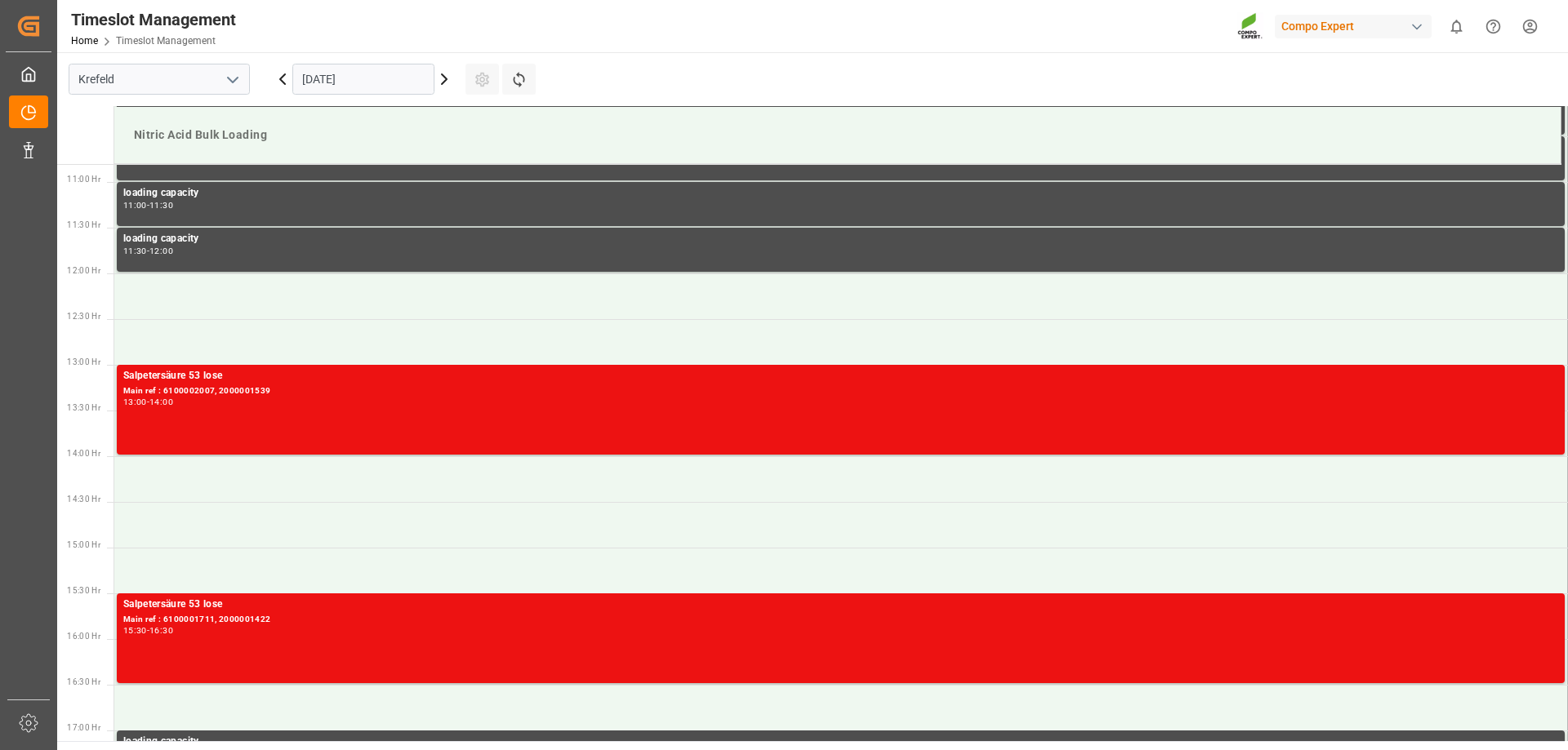
scroll to position [995, 0]
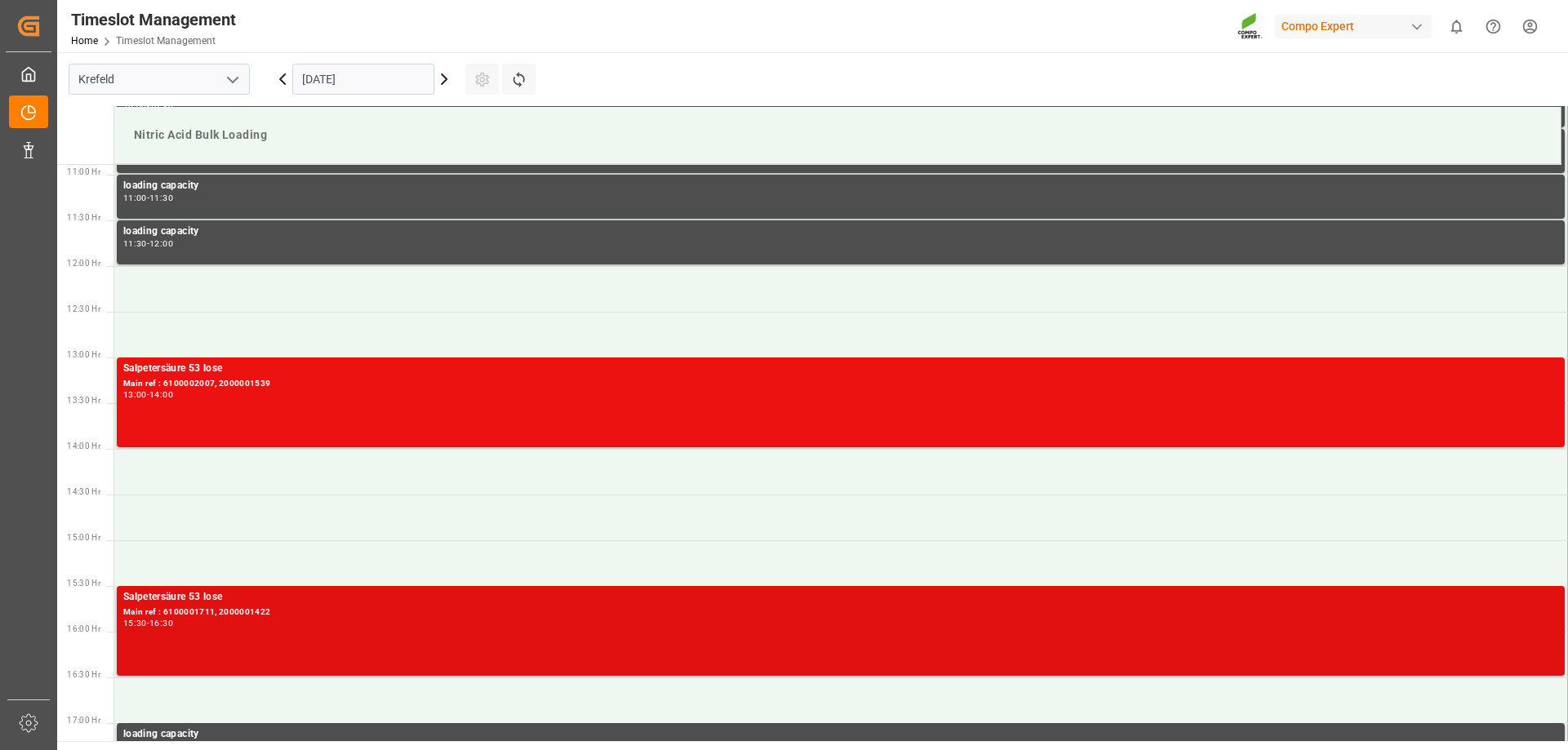
click at [330, 608] on div "Main ref : 6100001711, 2000001422" at bounding box center [840, 612] width 1434 height 14
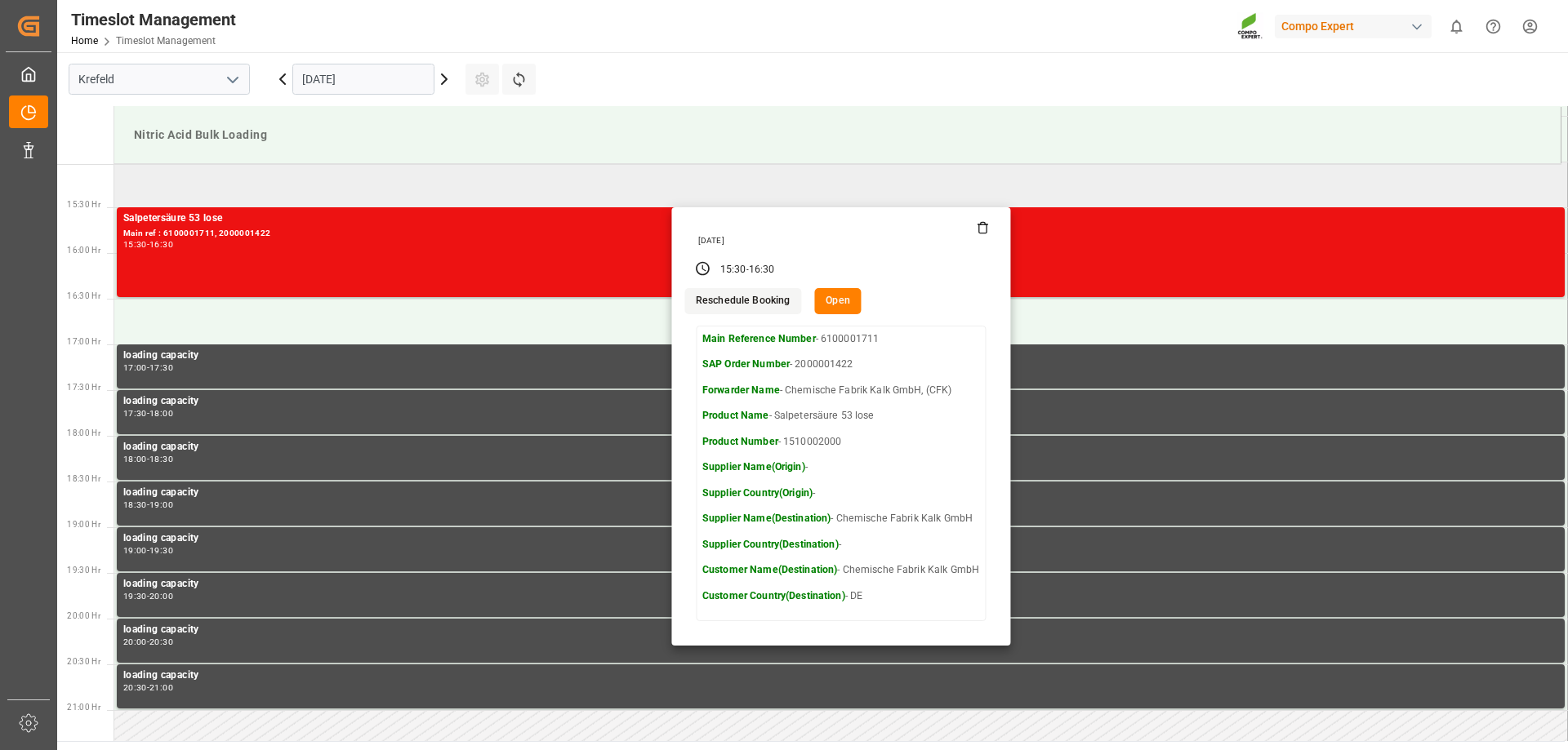
scroll to position [1403, 0]
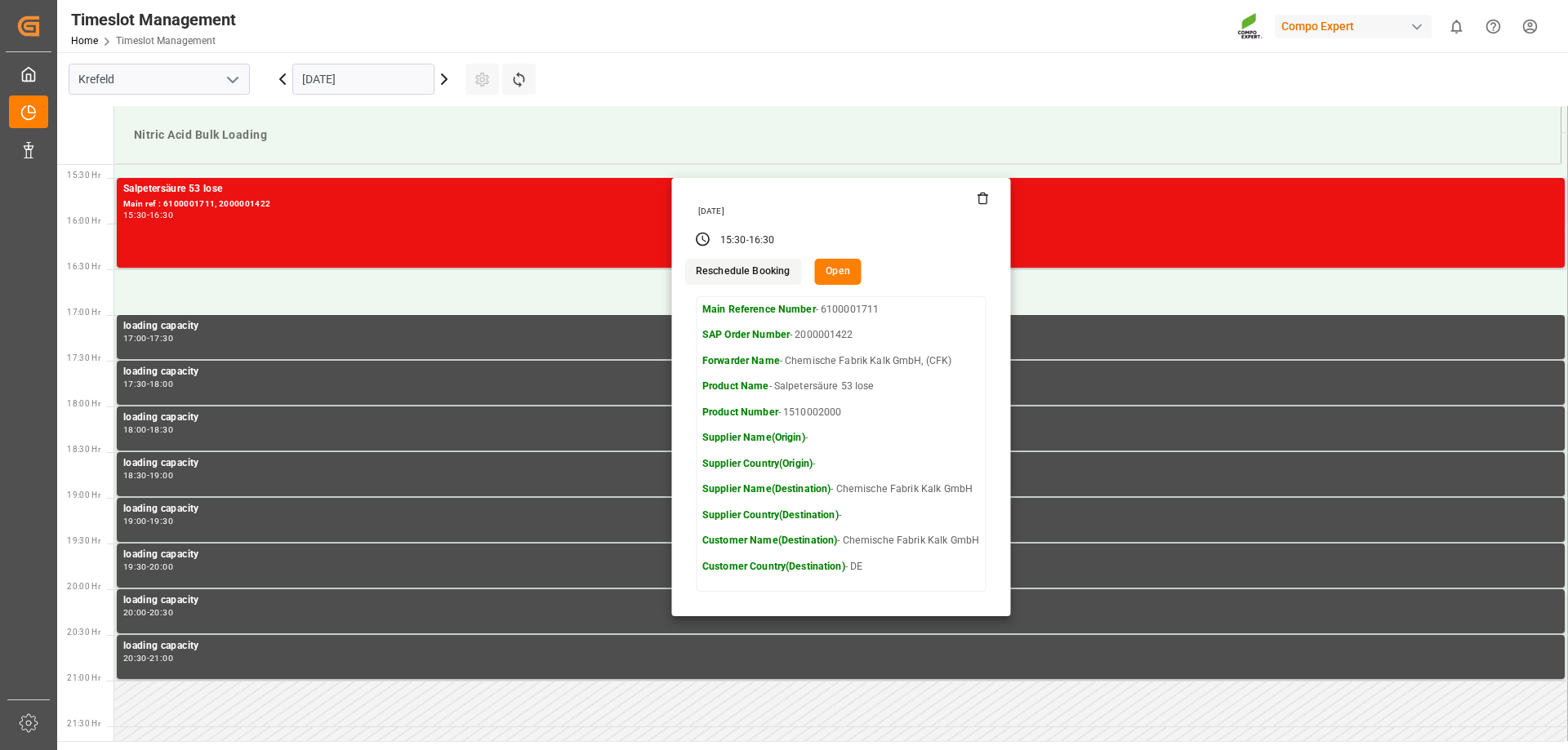
click at [744, 267] on button "Reschedule Booking" at bounding box center [743, 271] width 117 height 26
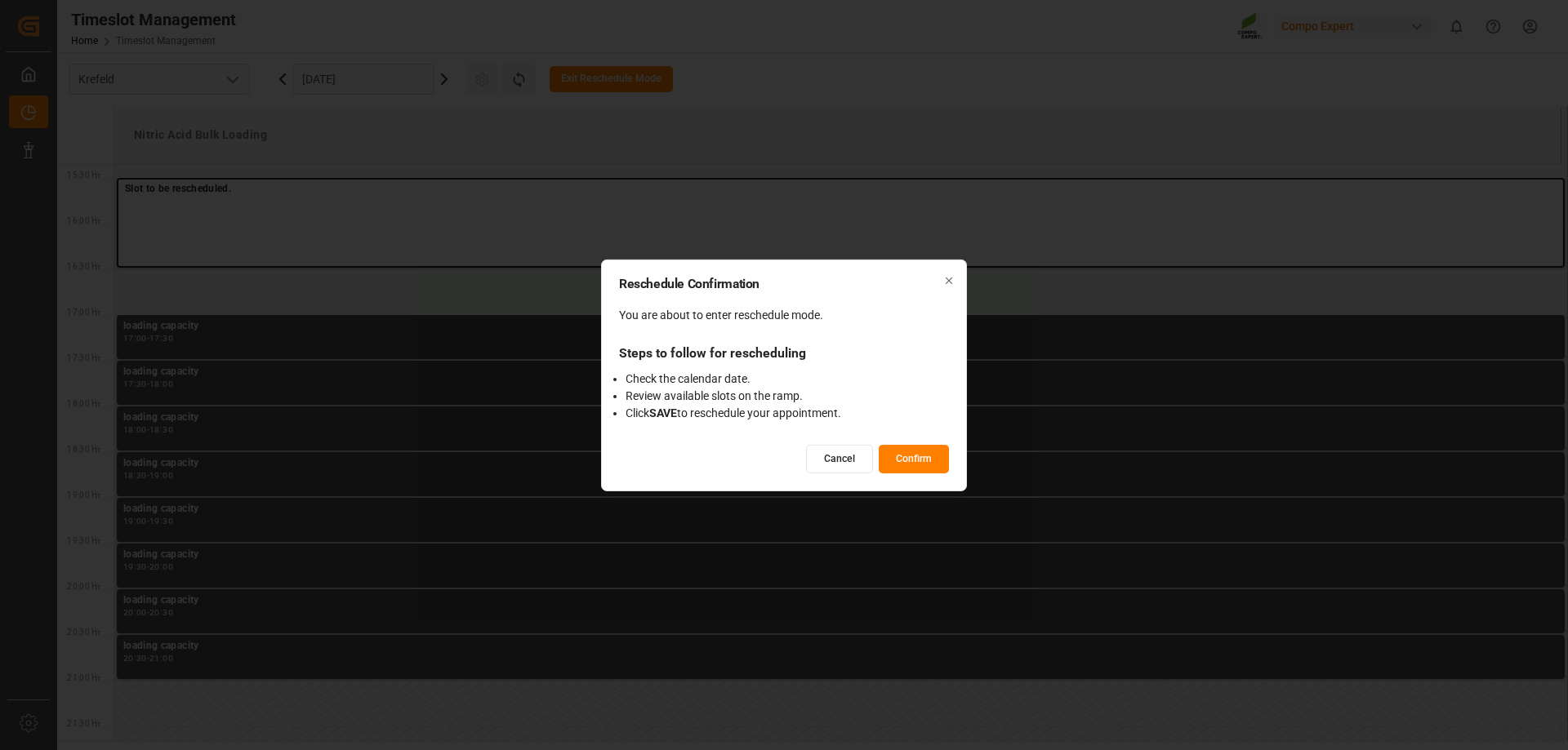
click at [905, 455] on button "Confirm" at bounding box center [914, 459] width 71 height 28
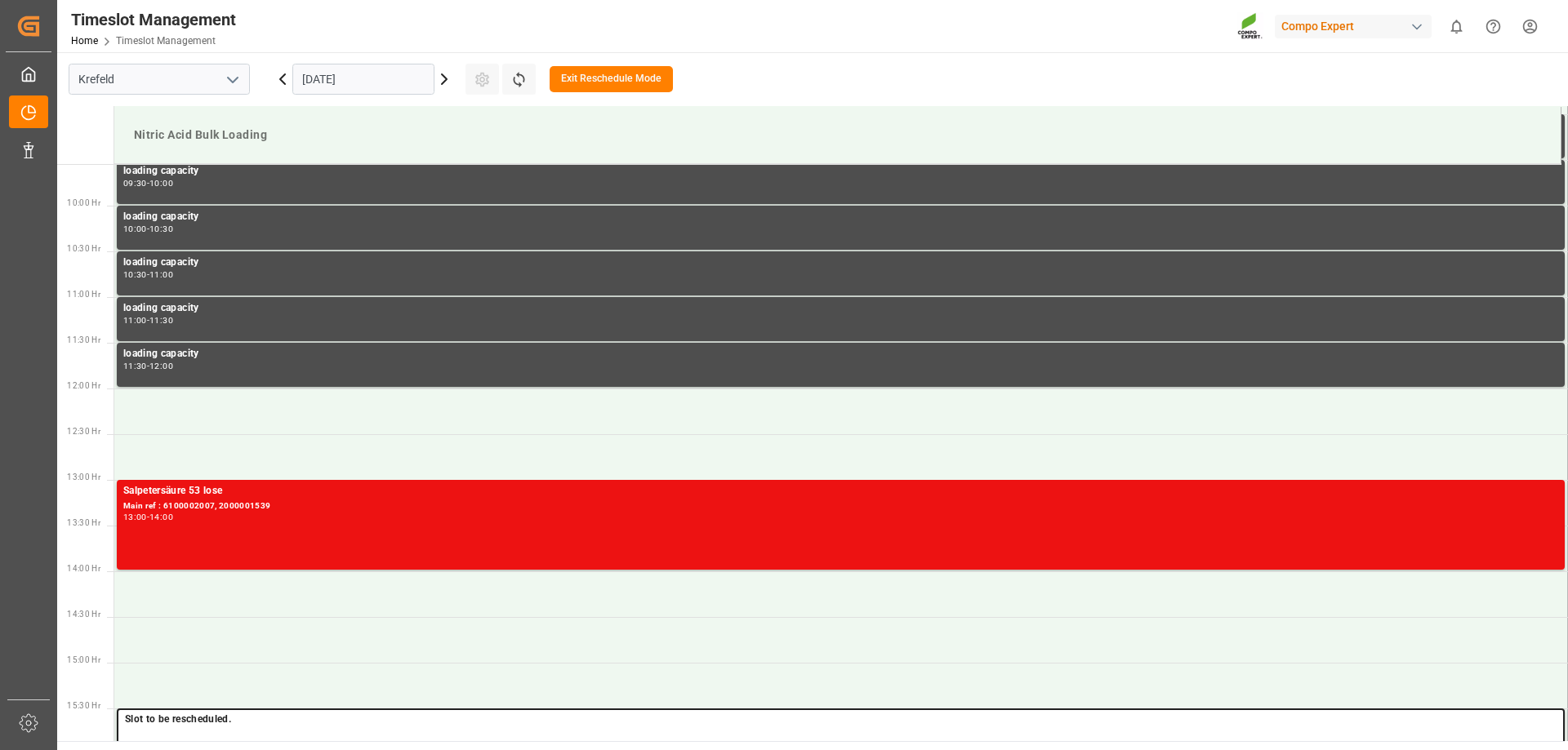
scroll to position [832, 0]
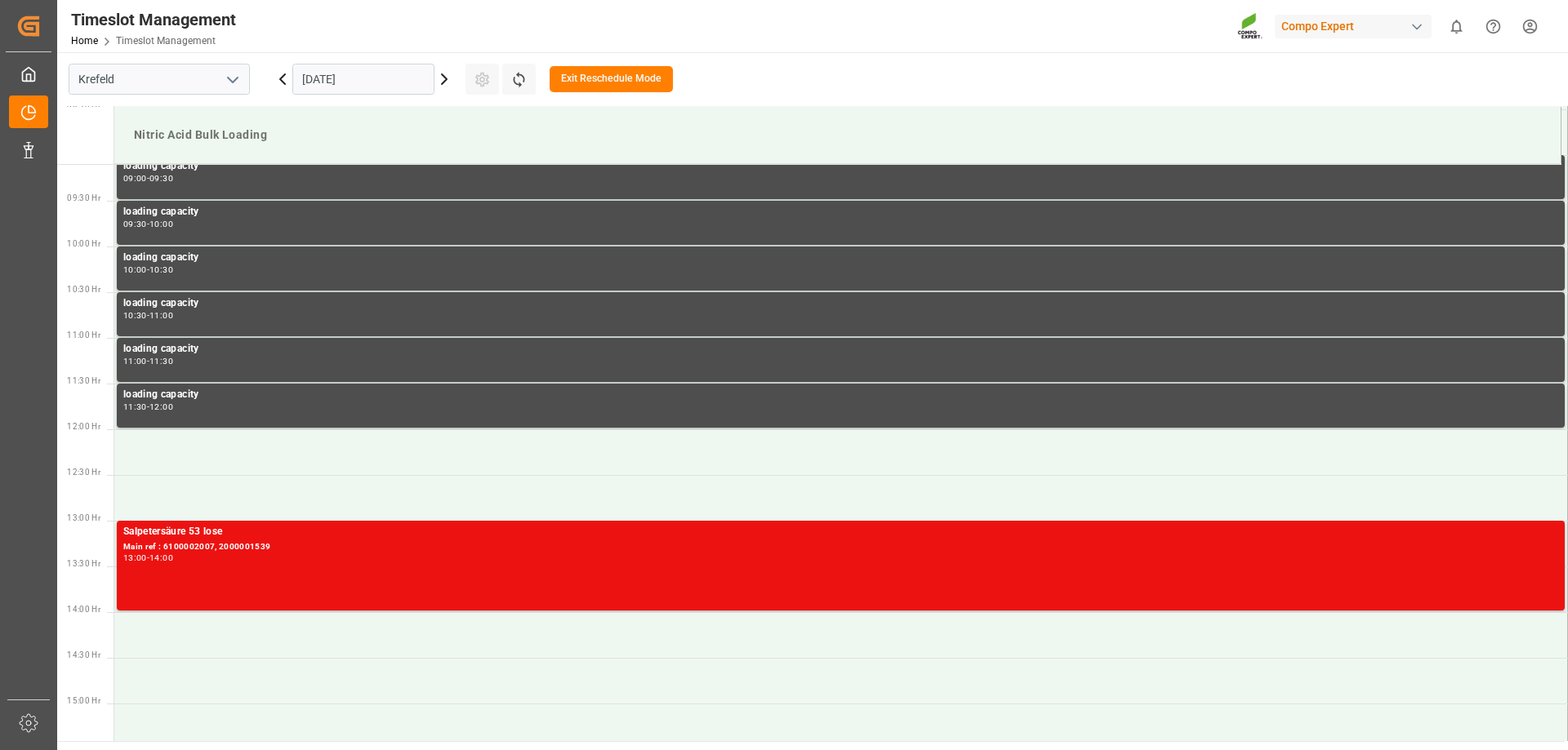
click at [445, 79] on icon at bounding box center [444, 79] width 20 height 20
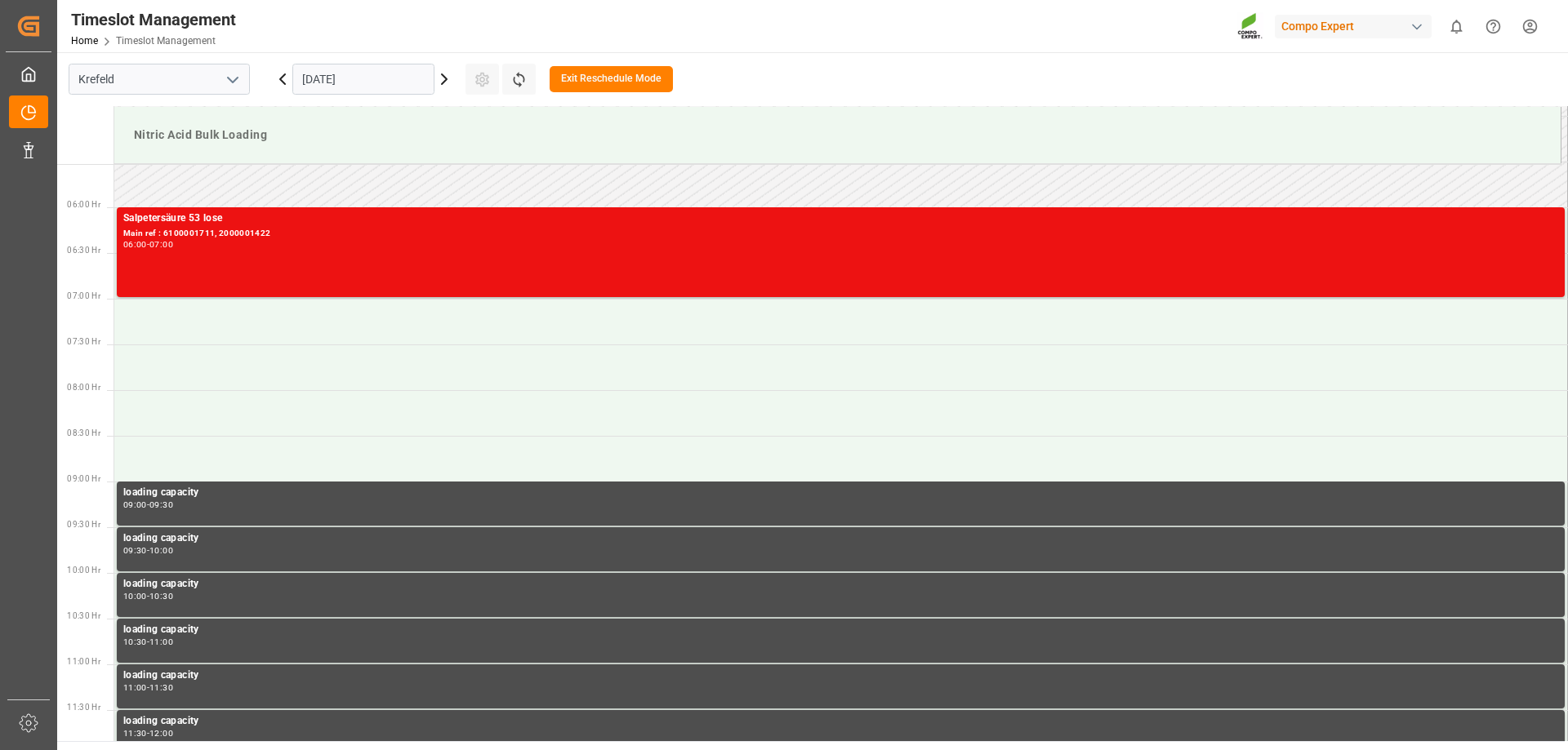
scroll to position [342, 0]
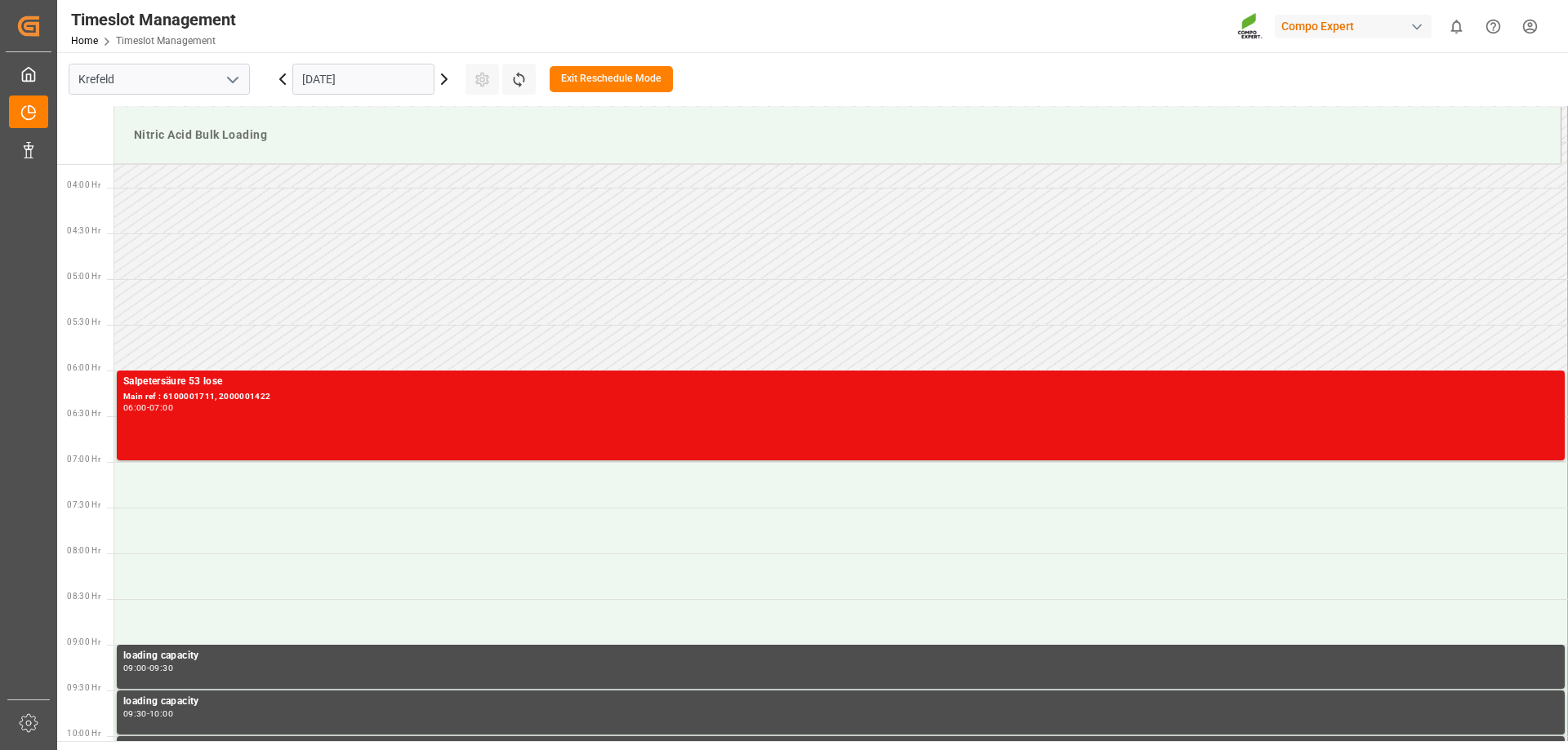
click at [296, 407] on div "06:00 - 07:00" at bounding box center [840, 408] width 1434 height 9
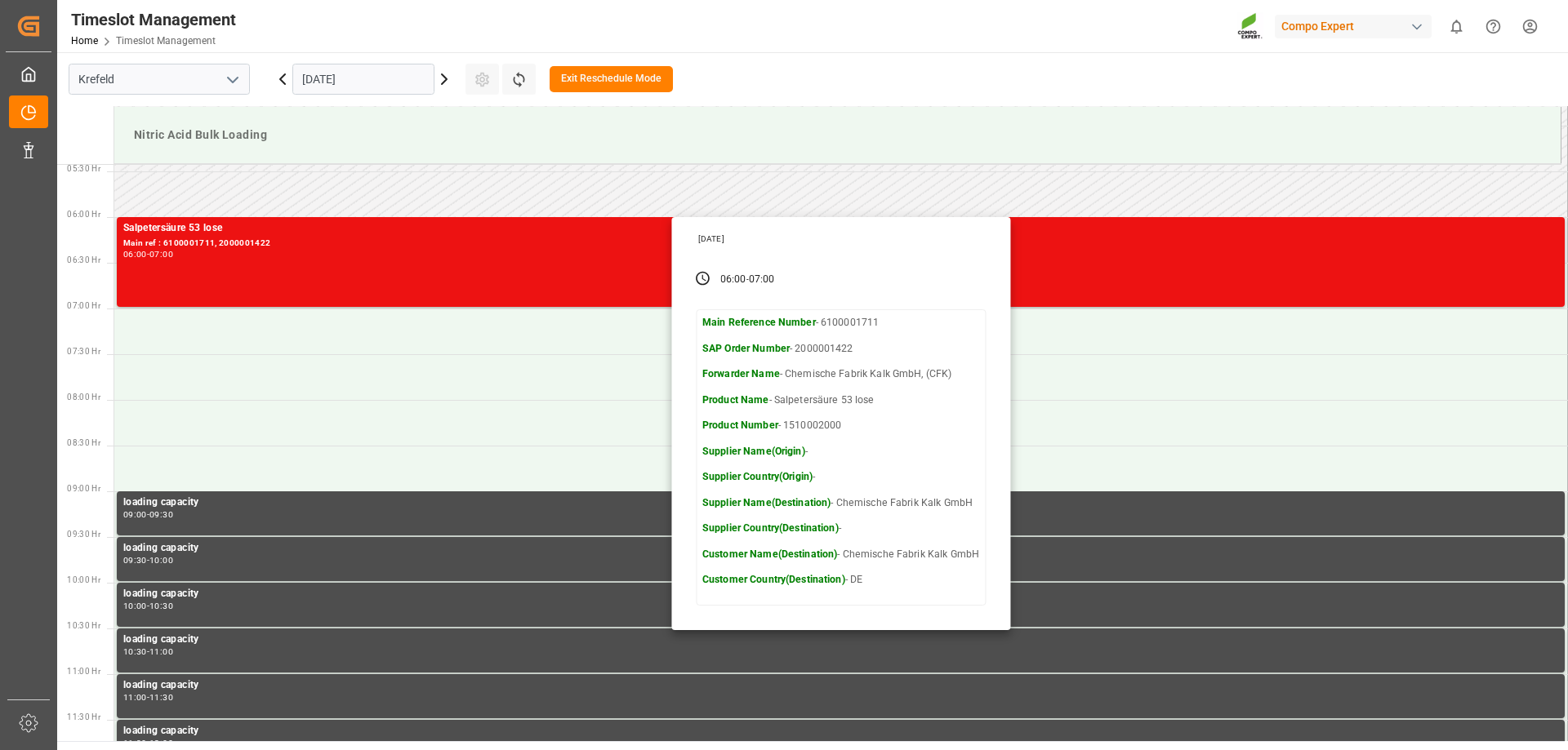
scroll to position [505, 0]
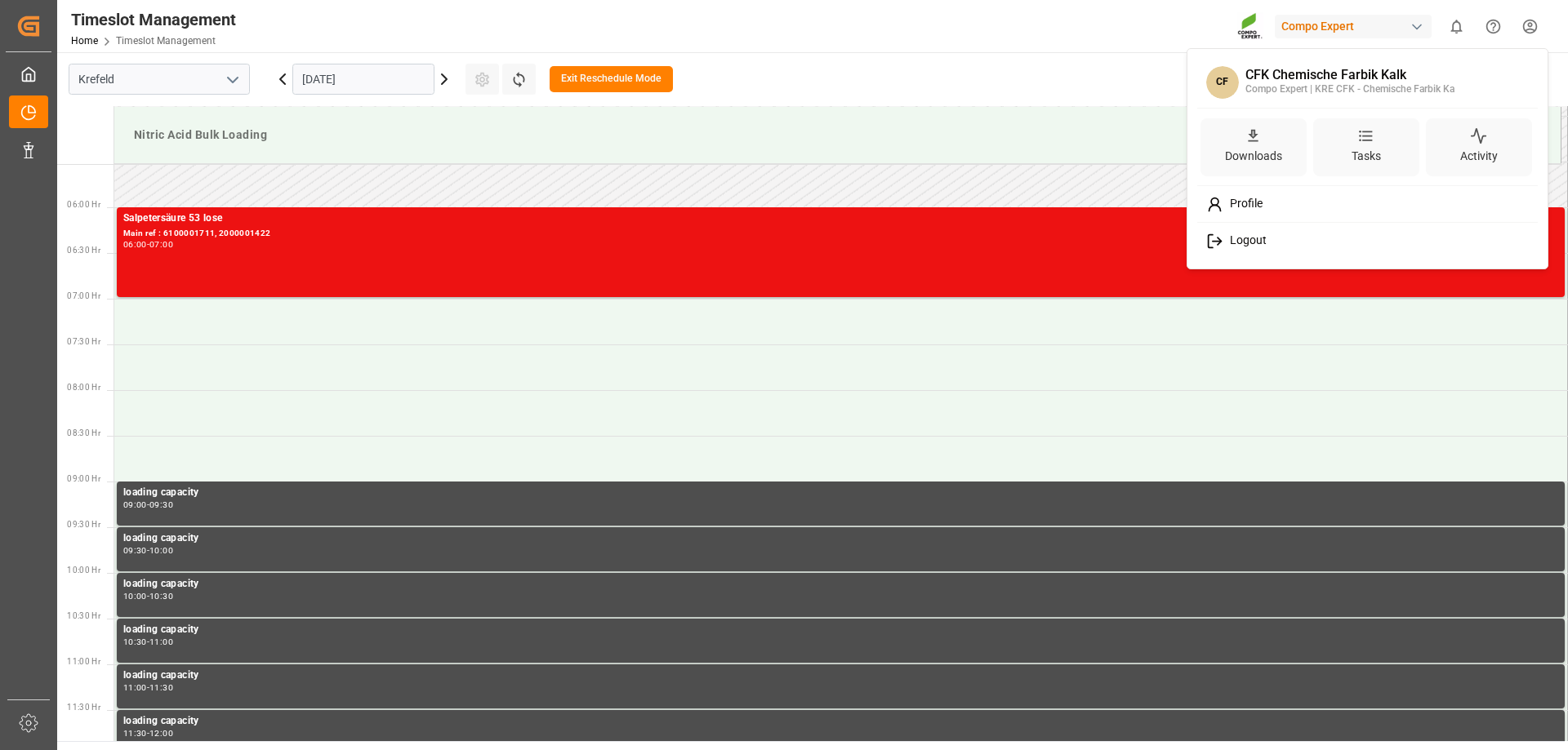
click at [1531, 25] on html "Created by potrace 1.15, written by Peter Selinger 2001-2017 Created by potrace…" at bounding box center [784, 375] width 1568 height 750
click at [1243, 243] on span "Logout" at bounding box center [1245, 240] width 43 height 15
